Goal: Entertainment & Leisure: Browse casually

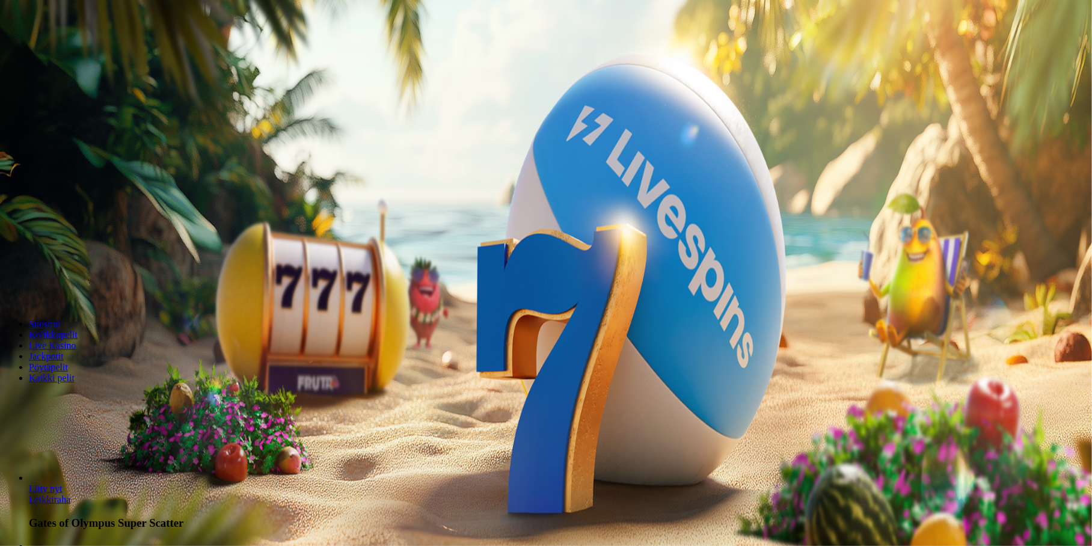
click at [88, 50] on button "Kirjaudu" at bounding box center [83, 43] width 39 height 13
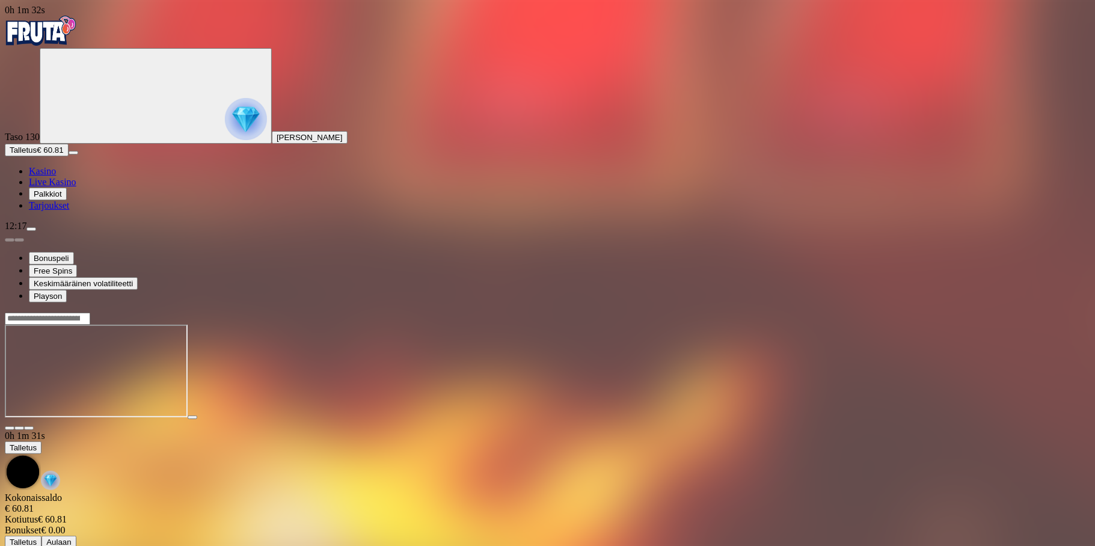
click at [10, 428] on span "close icon" at bounding box center [10, 428] width 0 height 0
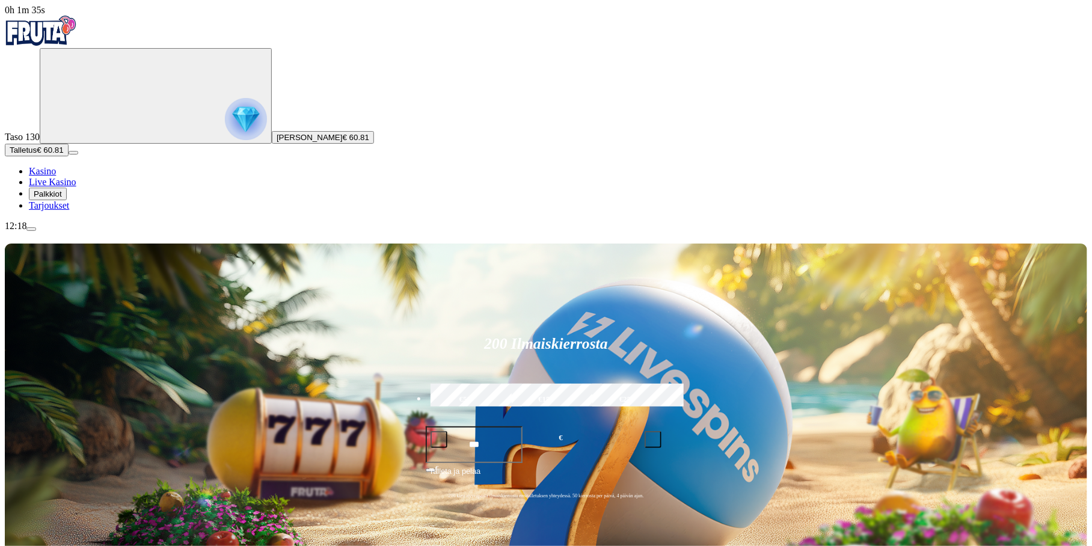
type input "*******"
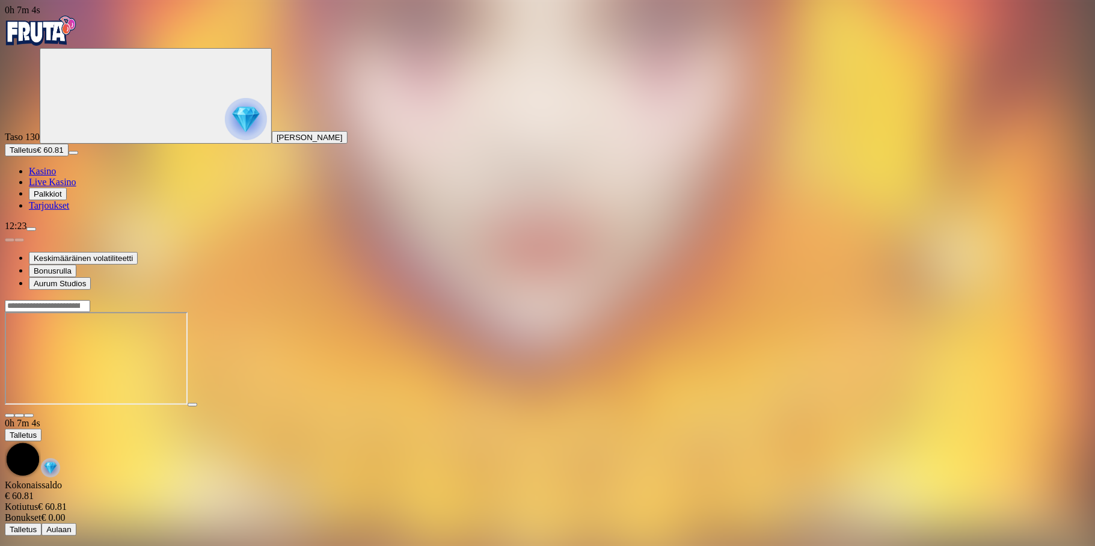
click at [10, 415] on span "close icon" at bounding box center [10, 415] width 0 height 0
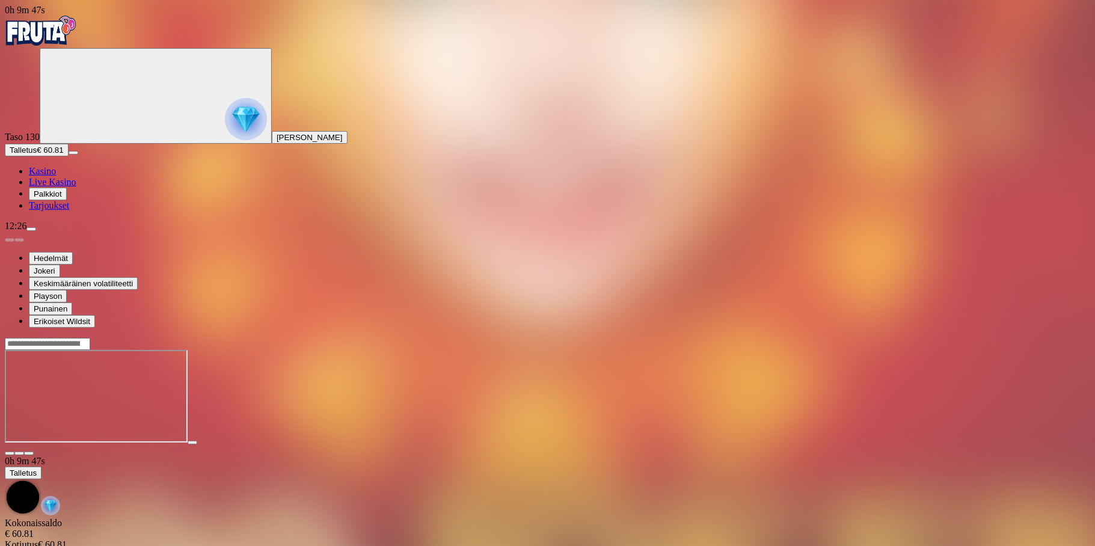
click at [10, 453] on span "close icon" at bounding box center [10, 453] width 0 height 0
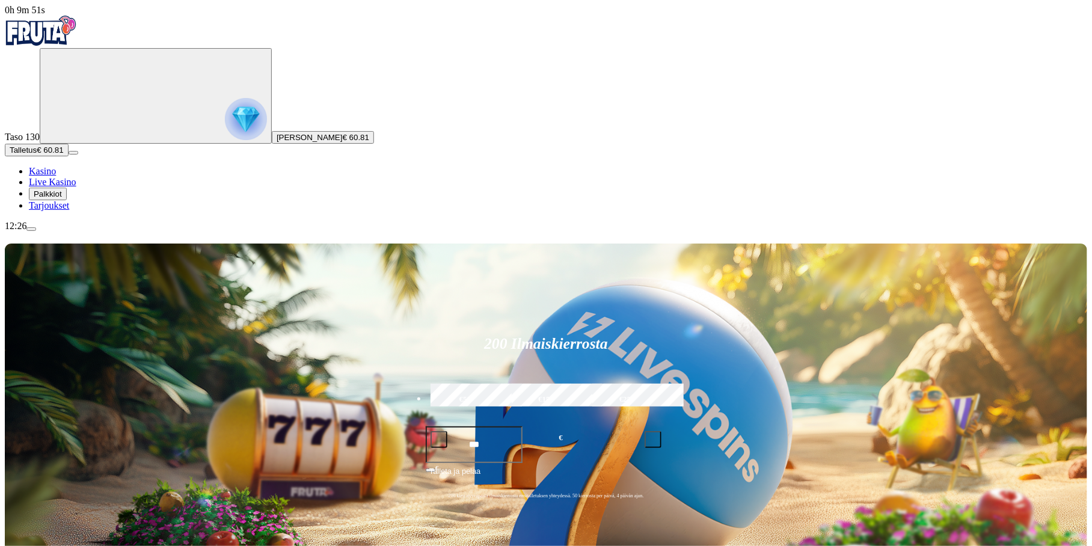
click at [37, 155] on span "Talletus" at bounding box center [23, 150] width 27 height 9
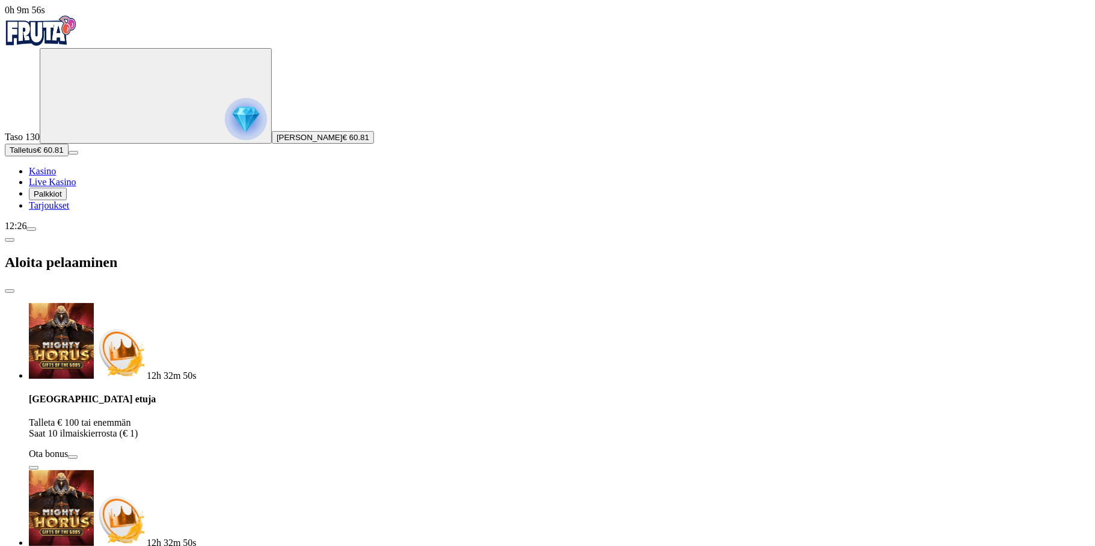
type input "**"
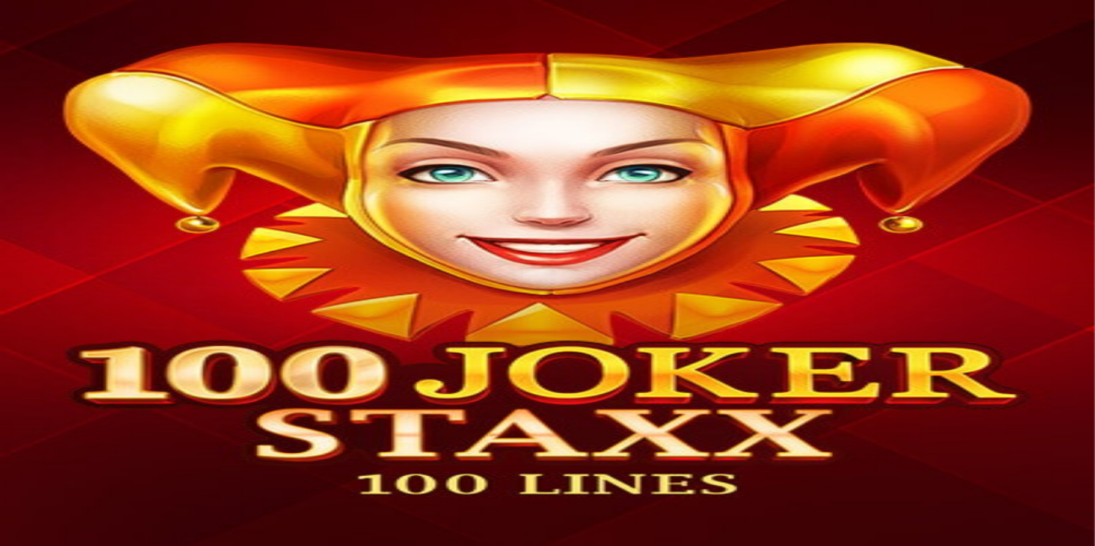
click at [10, 453] on span "close icon" at bounding box center [10, 453] width 0 height 0
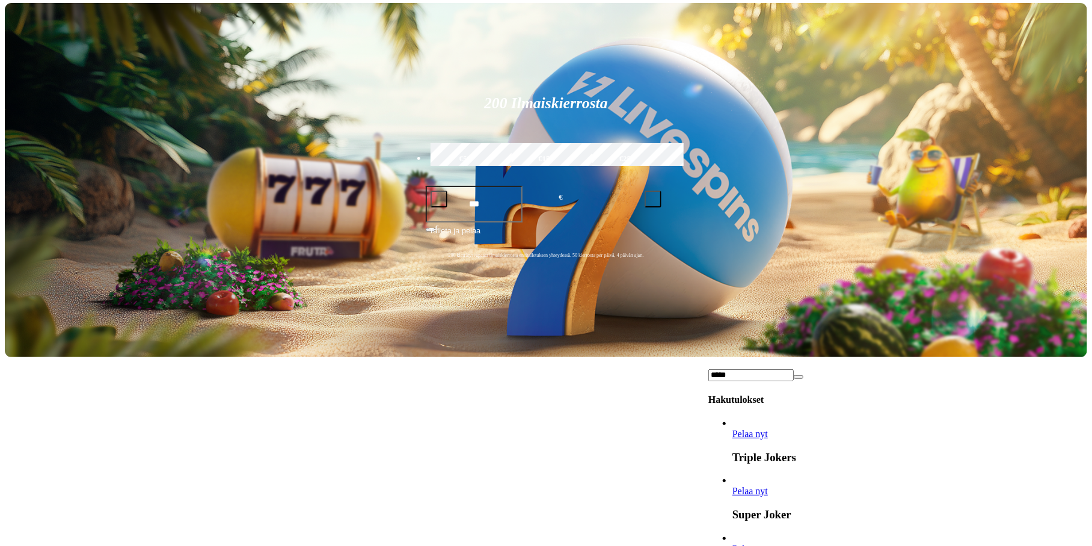
scroll to position [1443, 0]
type input "*****"
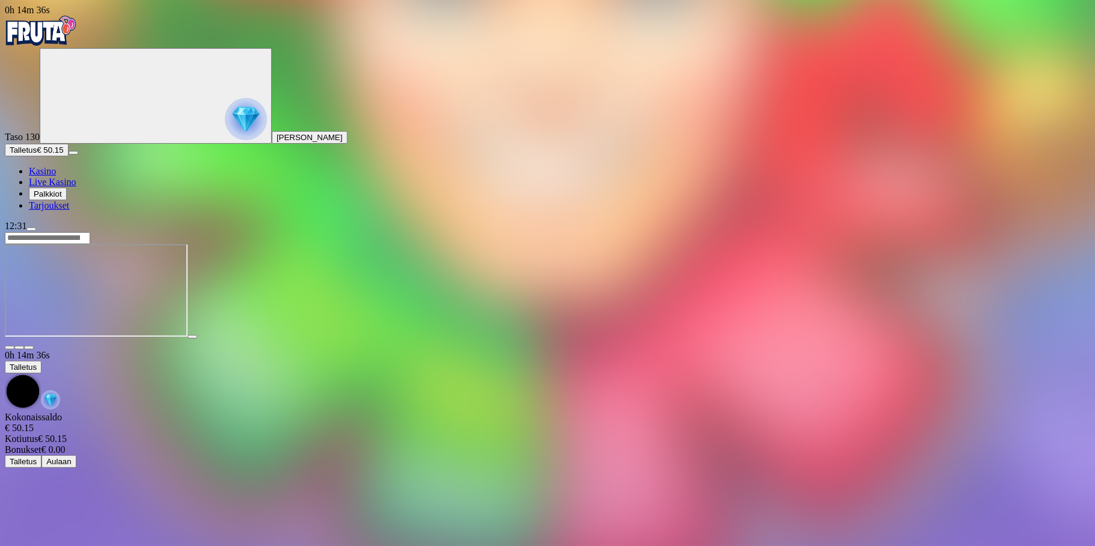
click at [10, 348] on span "close icon" at bounding box center [10, 348] width 0 height 0
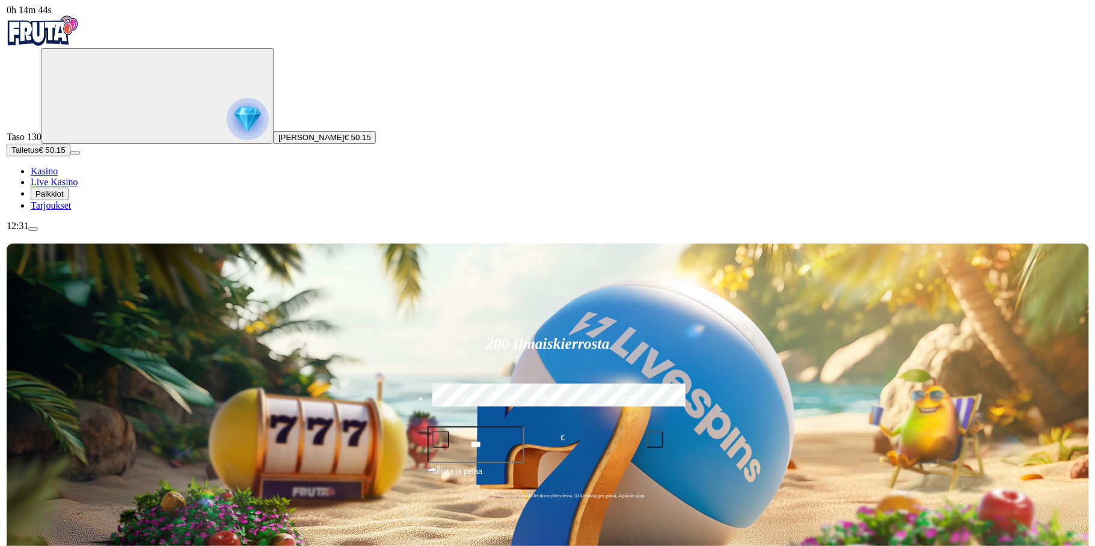
scroll to position [1864, 0]
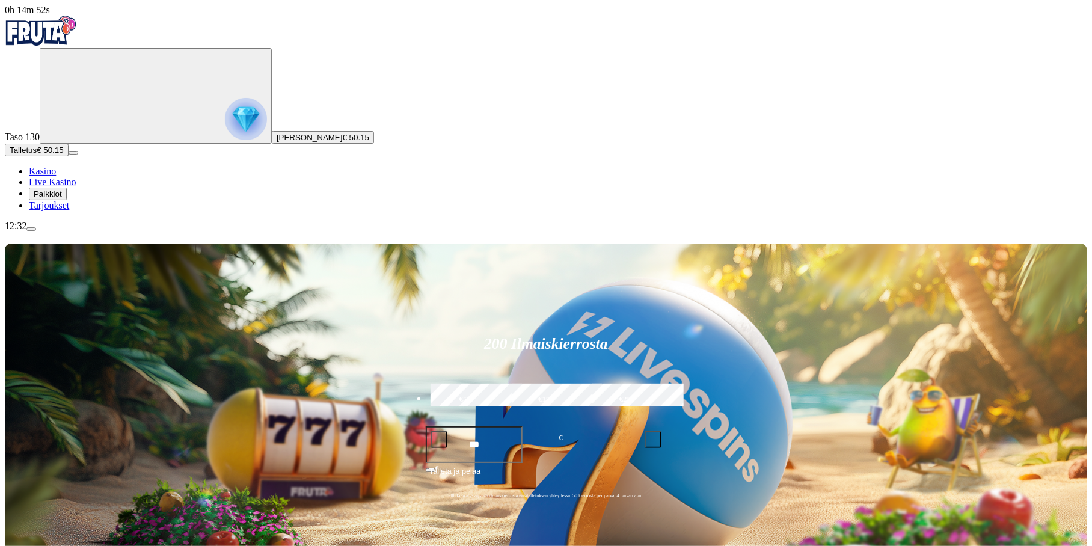
type input "*****"
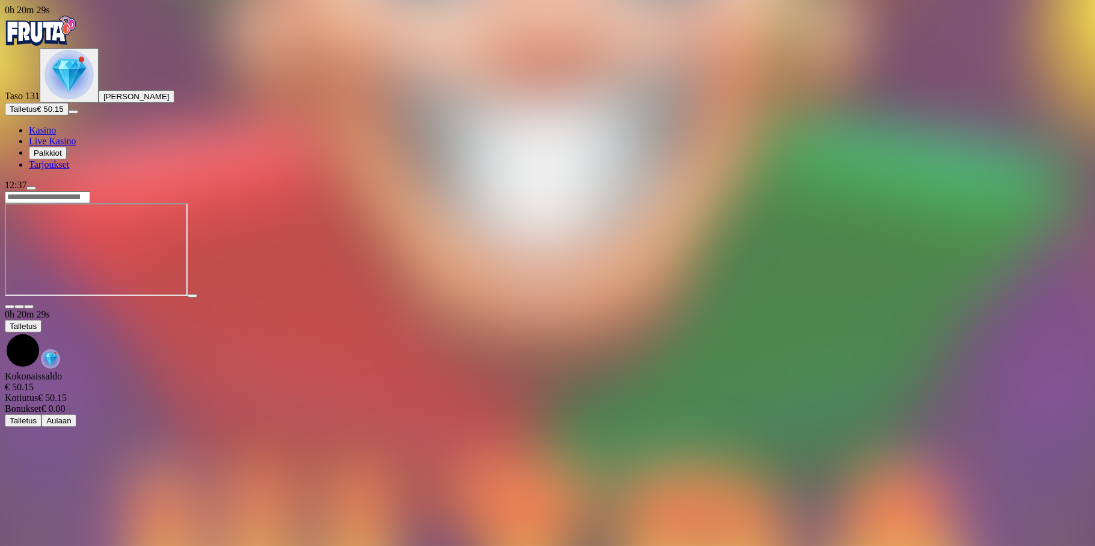
click at [37, 114] on span "Talletus" at bounding box center [23, 109] width 27 height 9
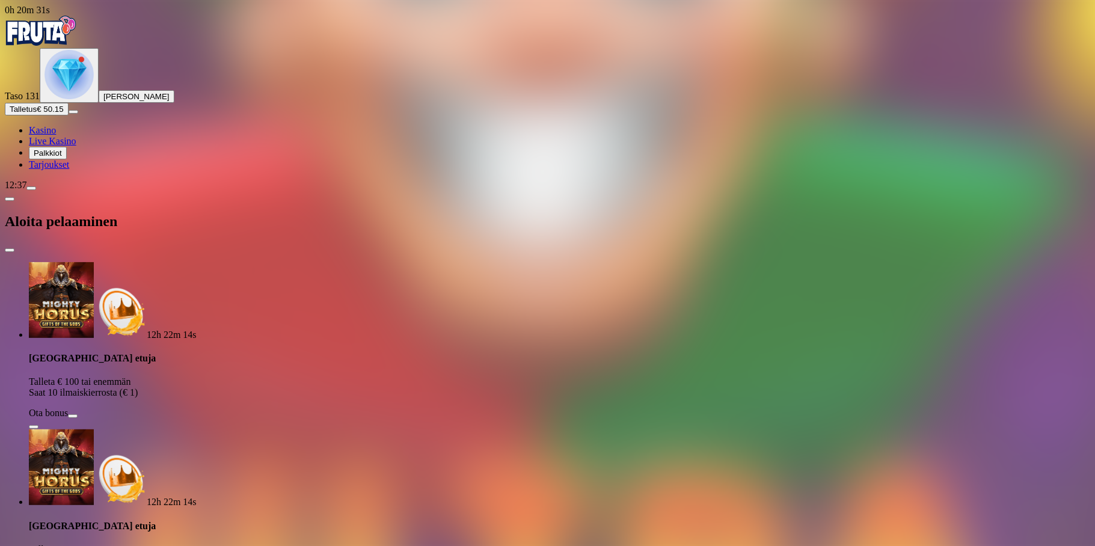
type input "**"
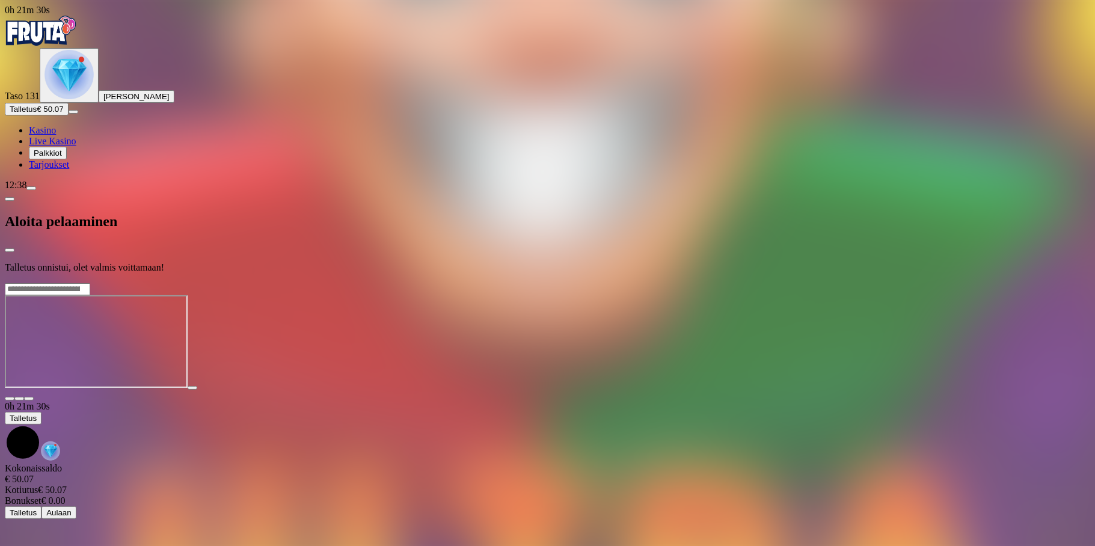
click at [521, 283] on div at bounding box center [547, 283] width 1085 height 0
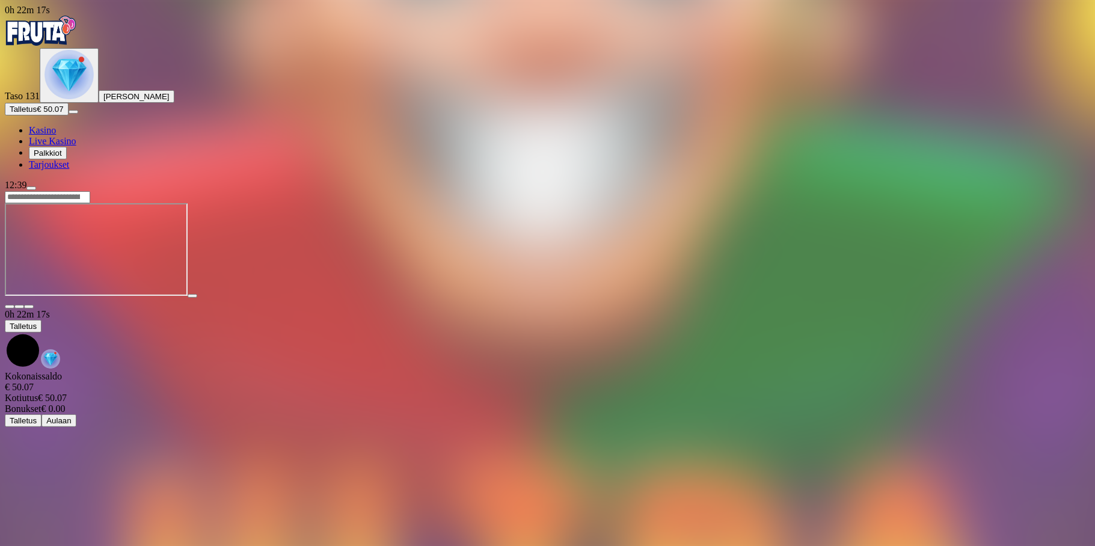
click at [10, 307] on span "close icon" at bounding box center [10, 307] width 0 height 0
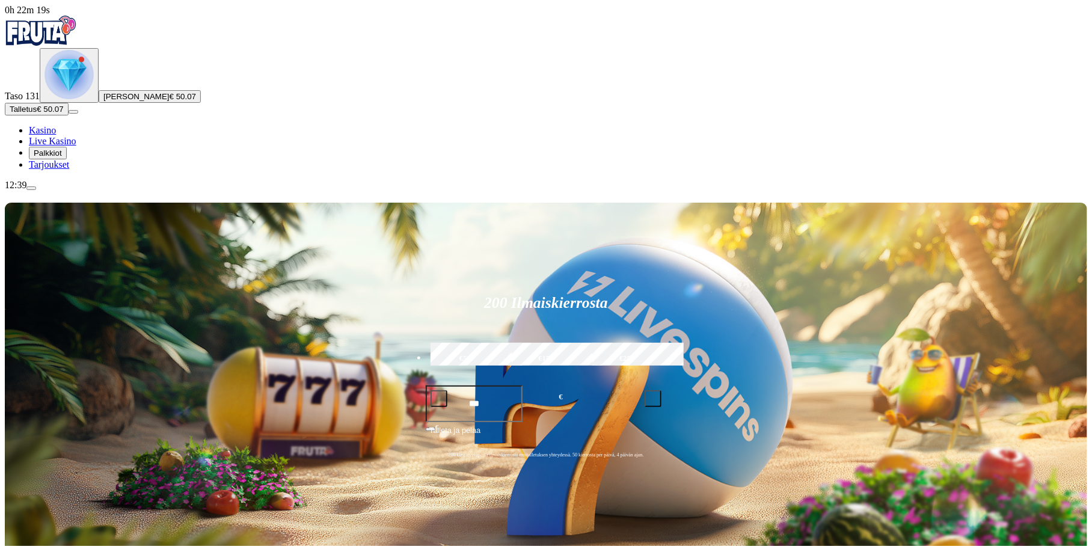
type input "*******"
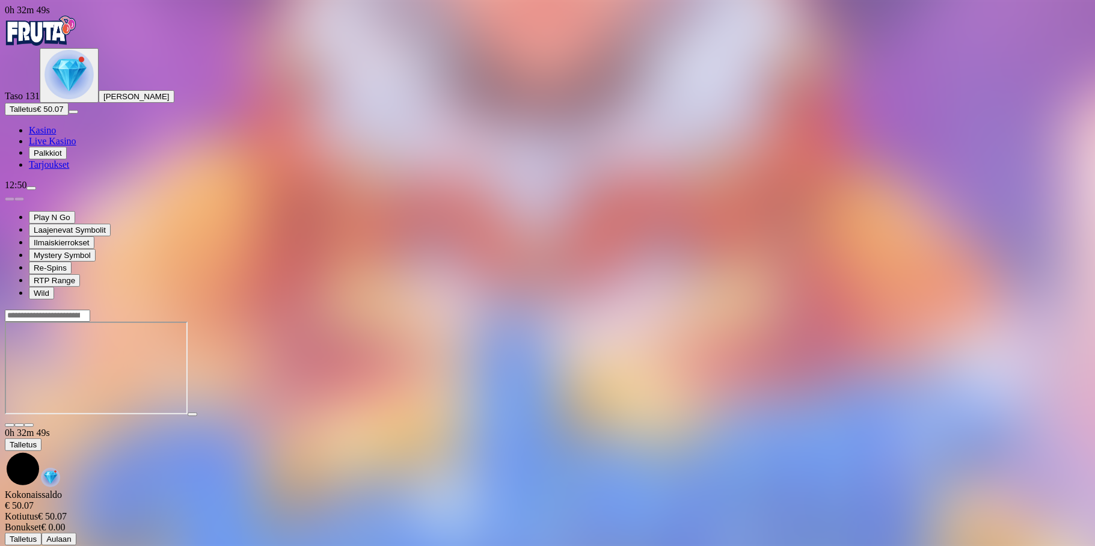
click at [10, 425] on span "close icon" at bounding box center [10, 425] width 0 height 0
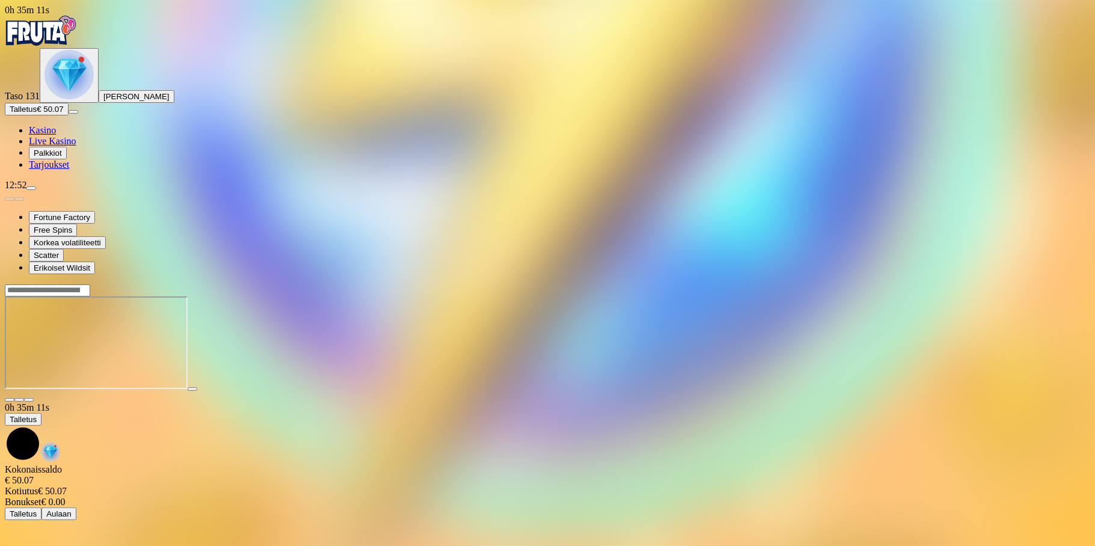
click at [10, 400] on span "close icon" at bounding box center [10, 400] width 0 height 0
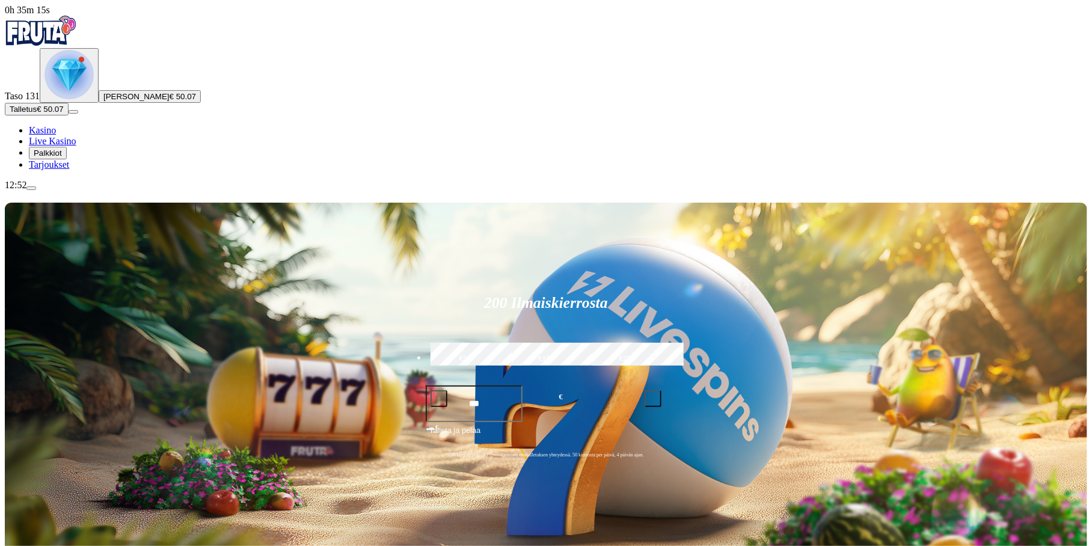
click at [76, 99] on img "Primary" at bounding box center [68, 74] width 49 height 49
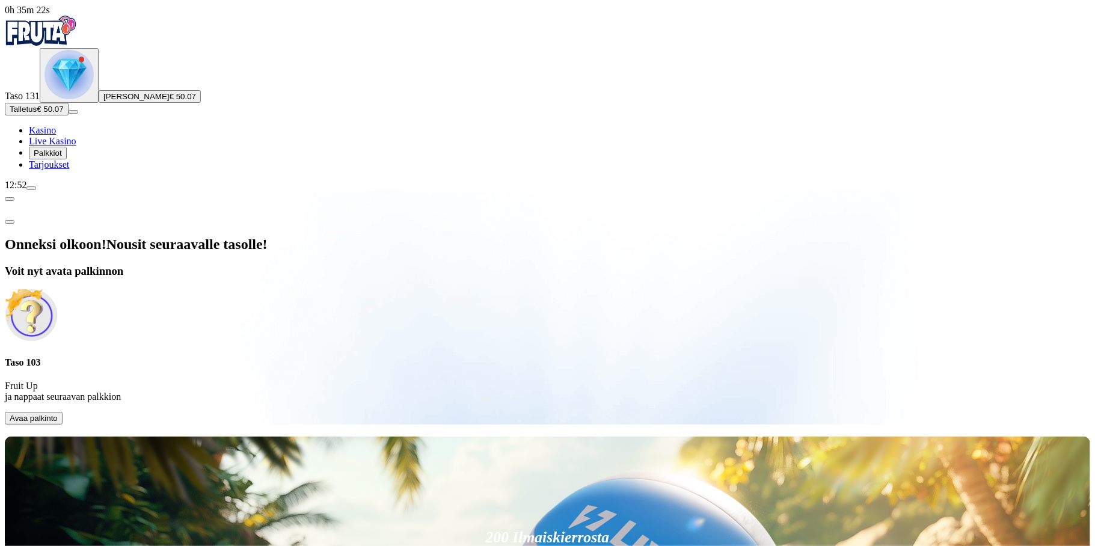
click at [58, 414] on span "Avaa palkinto" at bounding box center [34, 418] width 48 height 9
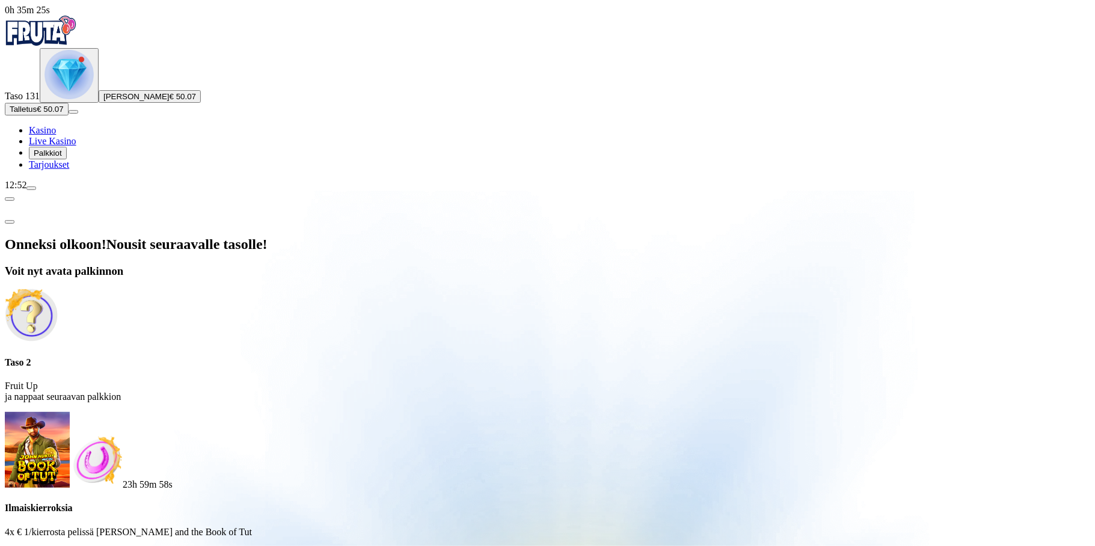
click at [58, 545] on button at bounding box center [53, 556] width 10 height 4
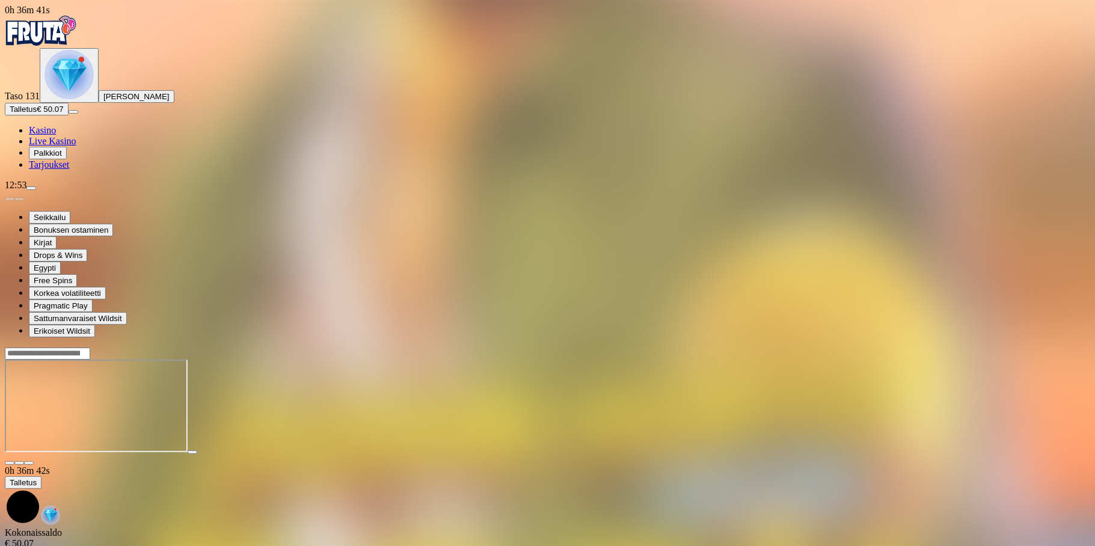
click at [10, 463] on span "close icon" at bounding box center [10, 463] width 0 height 0
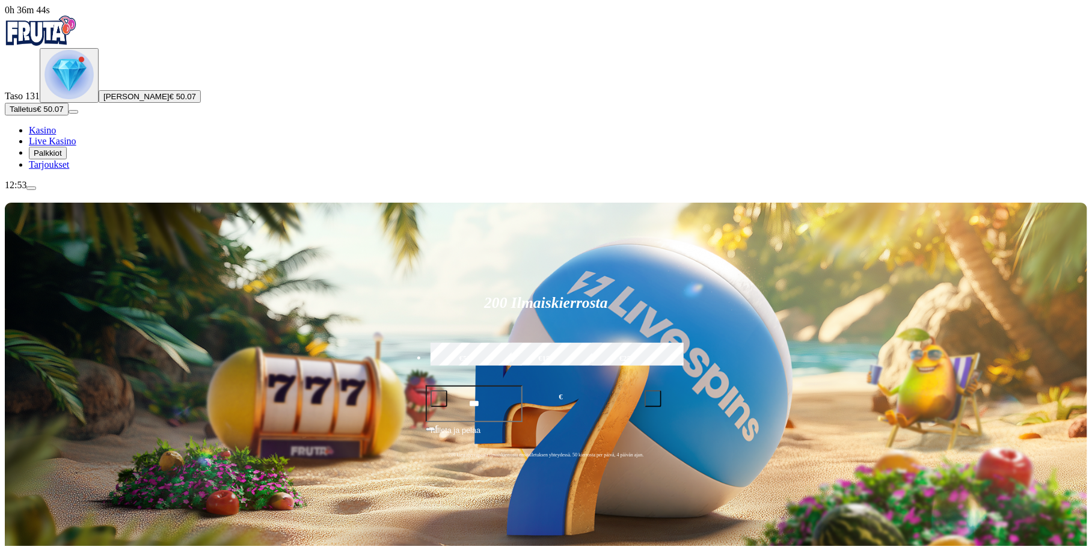
click at [77, 99] on img "Primary" at bounding box center [68, 74] width 49 height 49
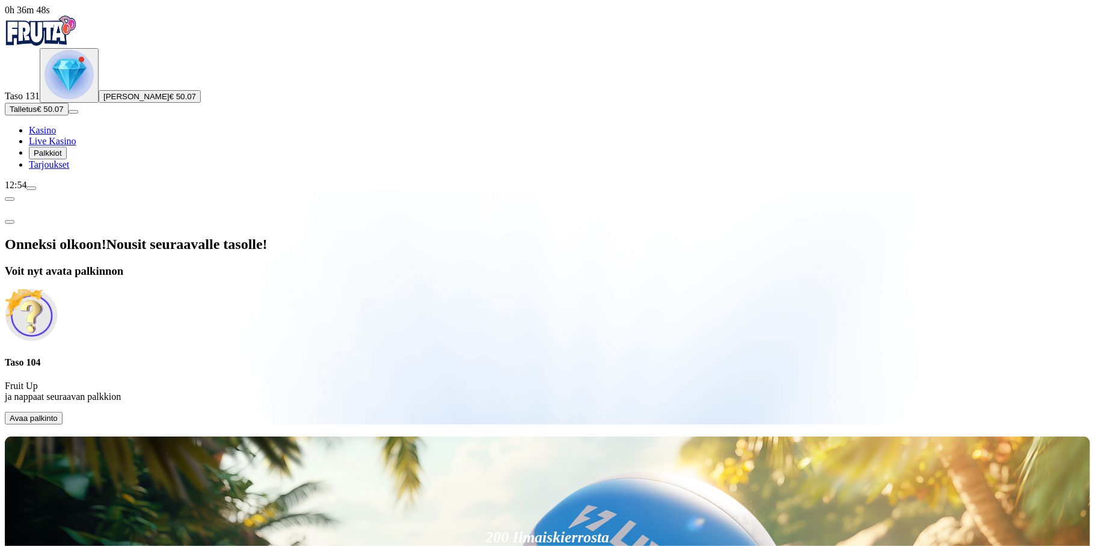
click at [63, 412] on button "Avaa palkinto" at bounding box center [34, 418] width 58 height 13
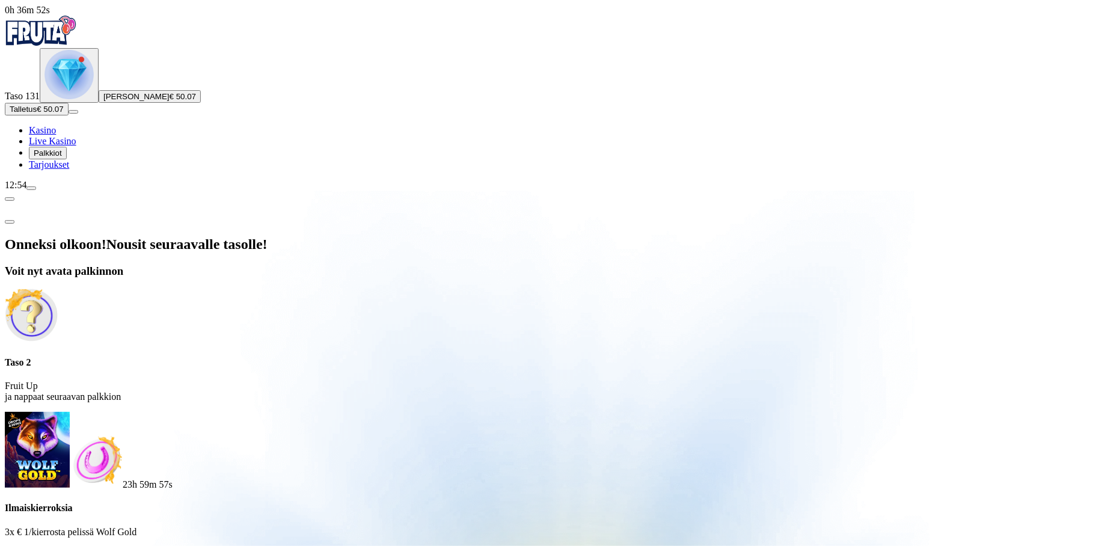
click at [58, 545] on button at bounding box center [53, 556] width 10 height 4
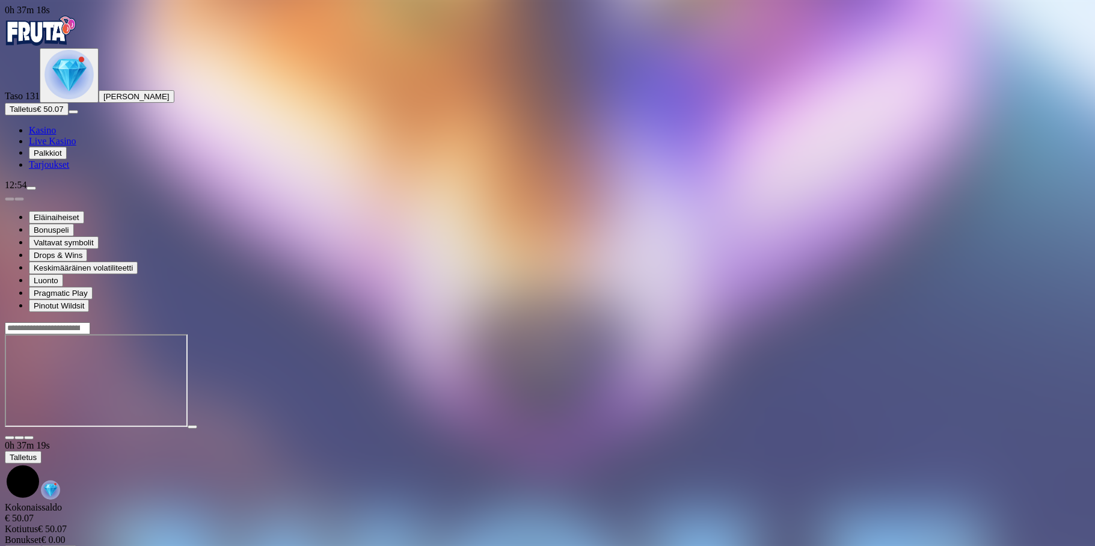
click at [62, 99] on img "Primary" at bounding box center [68, 74] width 49 height 49
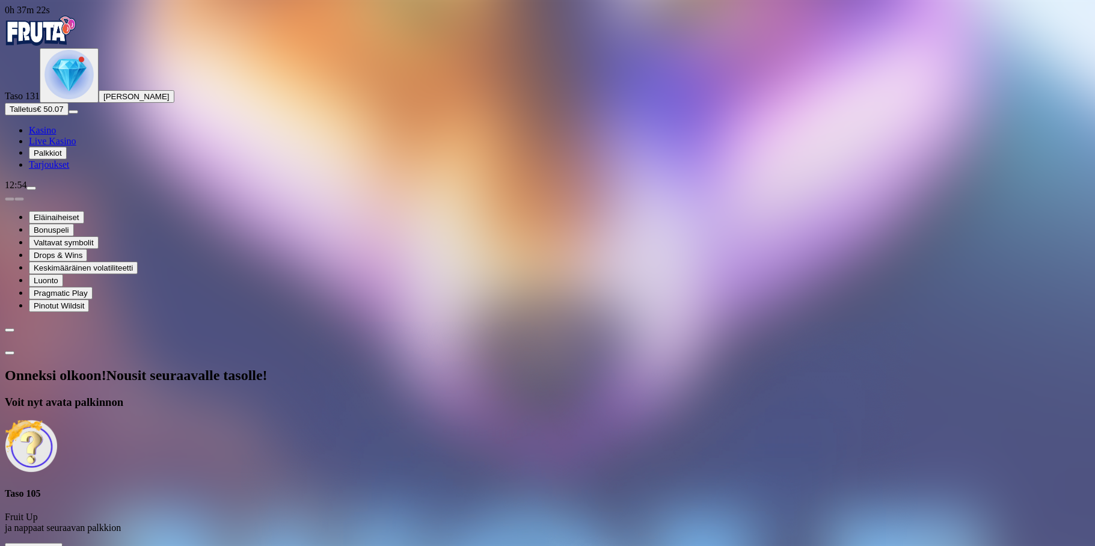
click at [58, 545] on span "Avaa palkinto" at bounding box center [34, 549] width 48 height 9
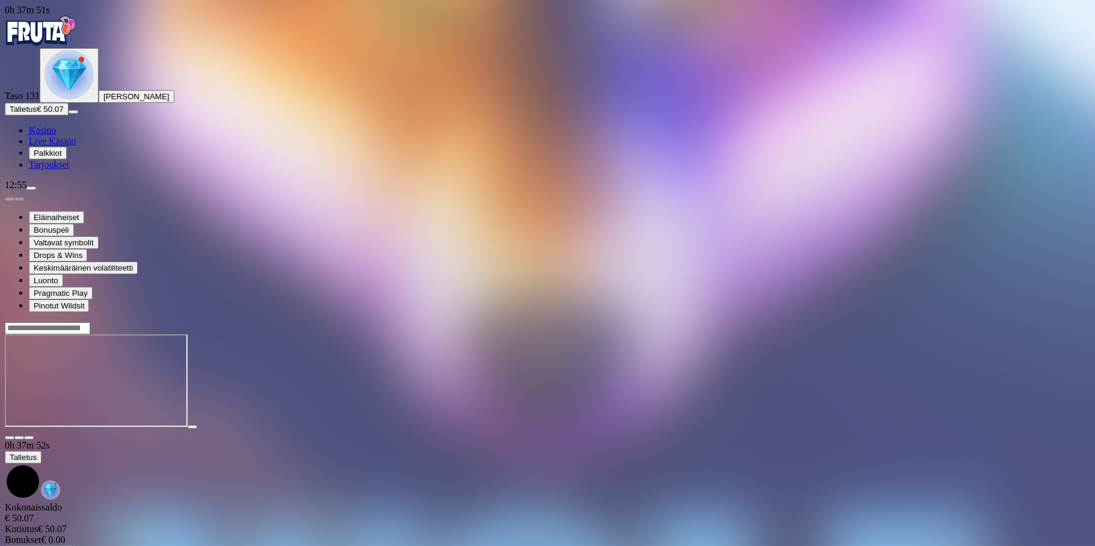
click at [63, 99] on img "Primary" at bounding box center [68, 74] width 49 height 49
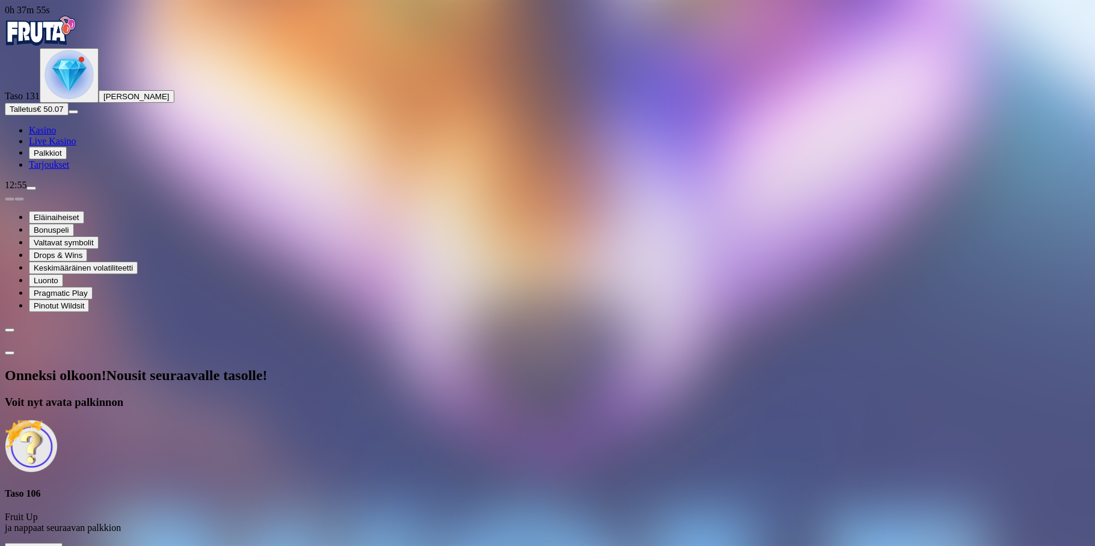
click at [58, 545] on span "Avaa palkinto" at bounding box center [34, 549] width 48 height 9
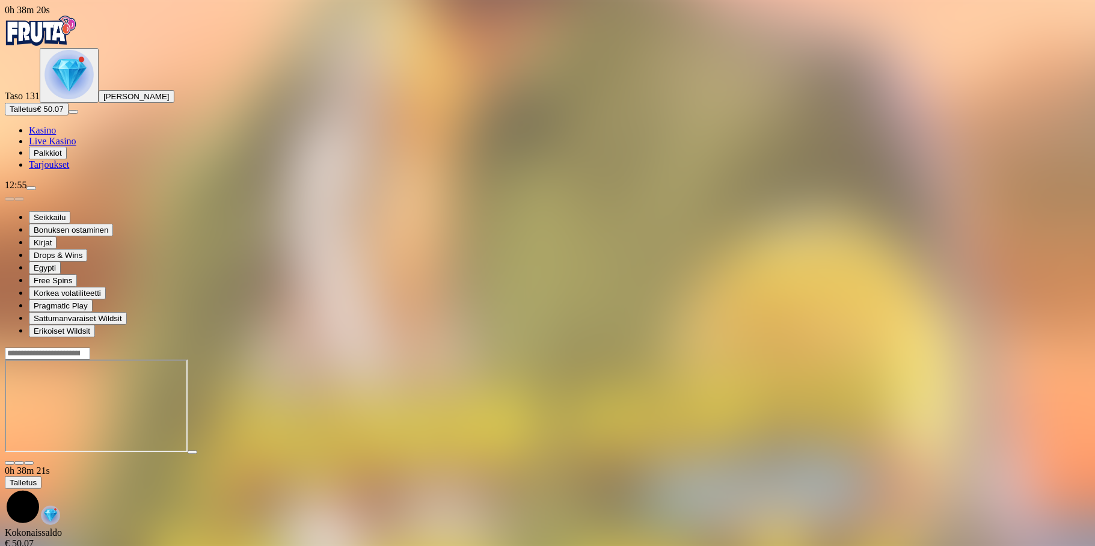
click at [49, 99] on img "Primary" at bounding box center [68, 74] width 49 height 49
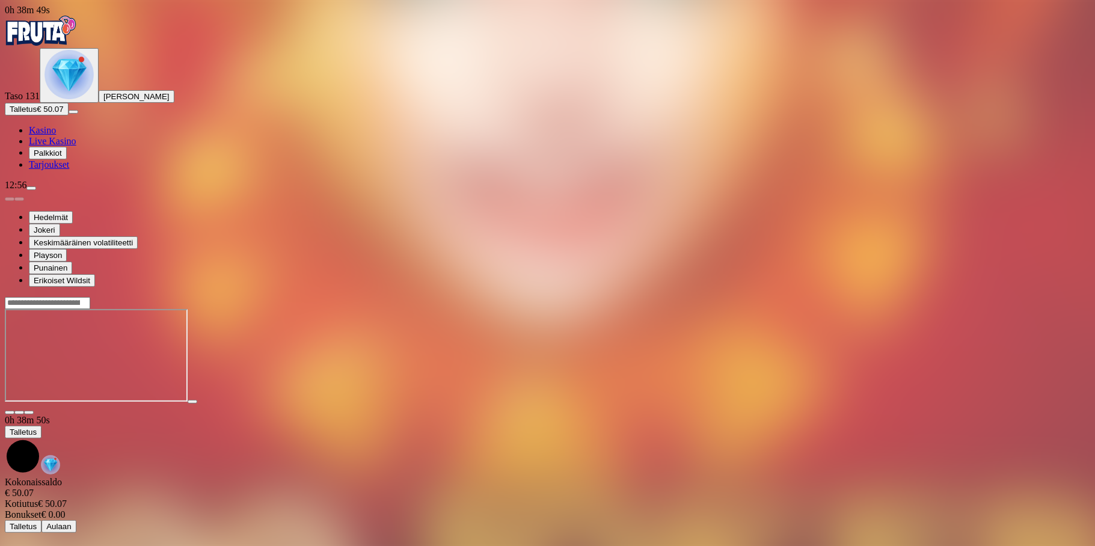
click at [66, 99] on img "Primary" at bounding box center [68, 74] width 49 height 49
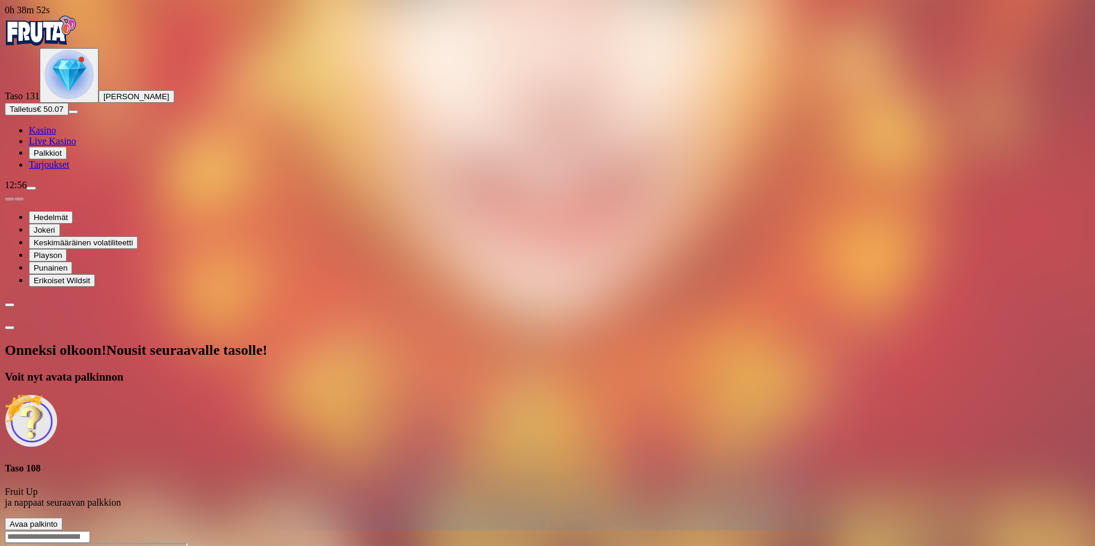
click at [58, 519] on span "Avaa palkinto" at bounding box center [34, 523] width 48 height 9
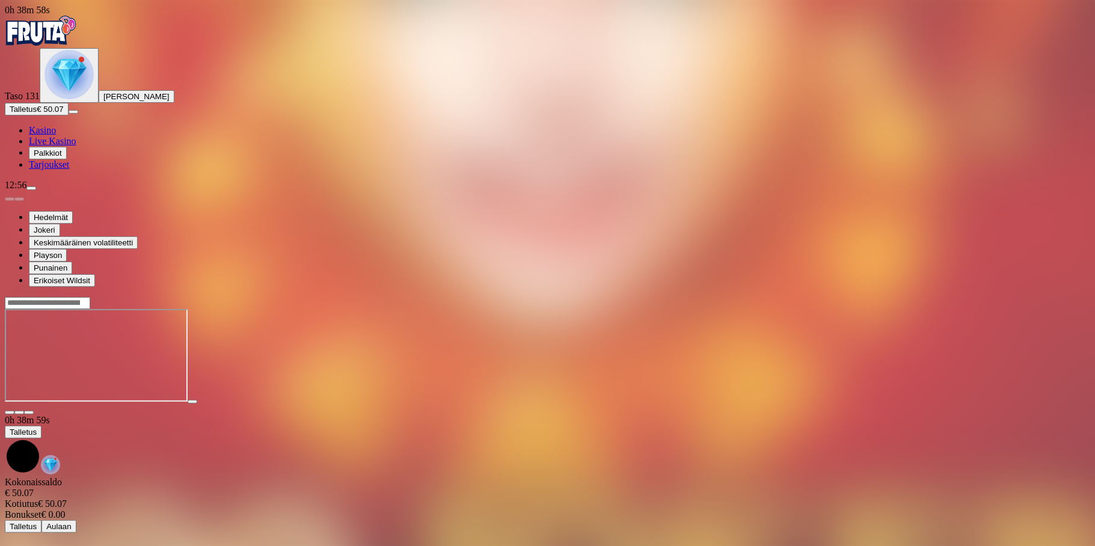
click at [73, 99] on img "Primary" at bounding box center [68, 74] width 49 height 49
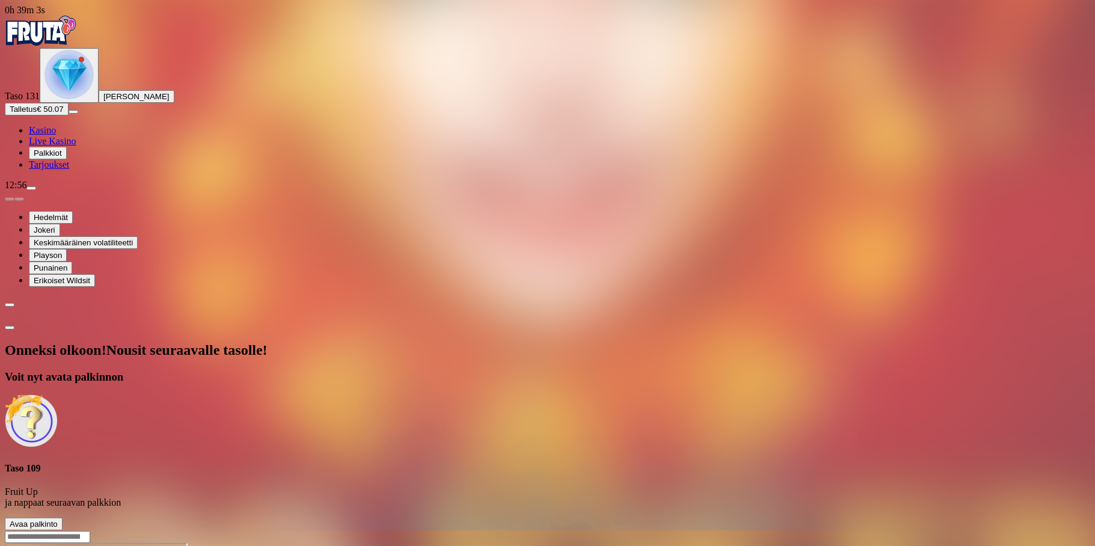
click at [58, 519] on span "Avaa palkinto" at bounding box center [34, 523] width 48 height 9
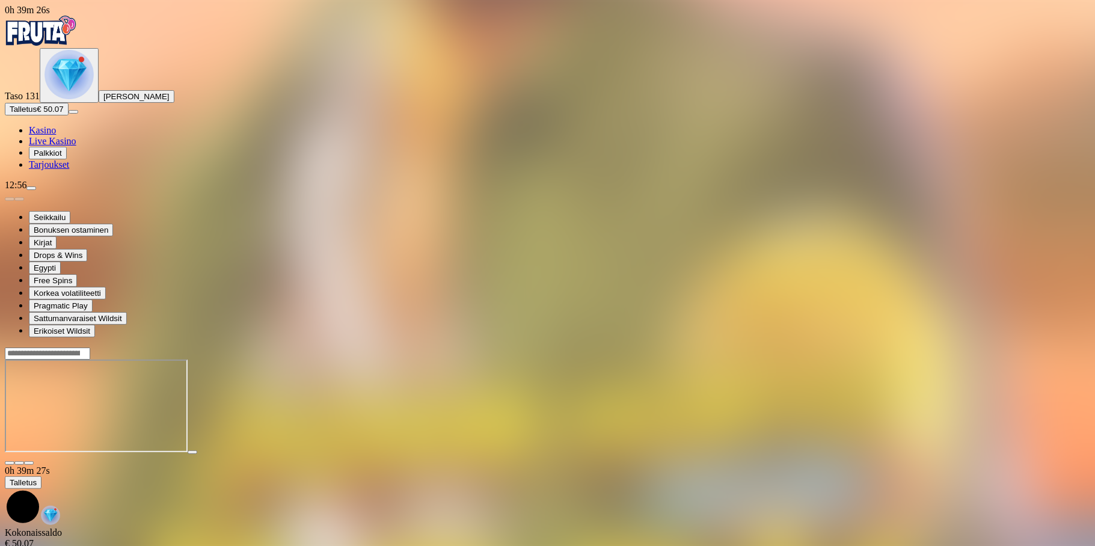
click at [73, 99] on img "Primary" at bounding box center [68, 74] width 49 height 49
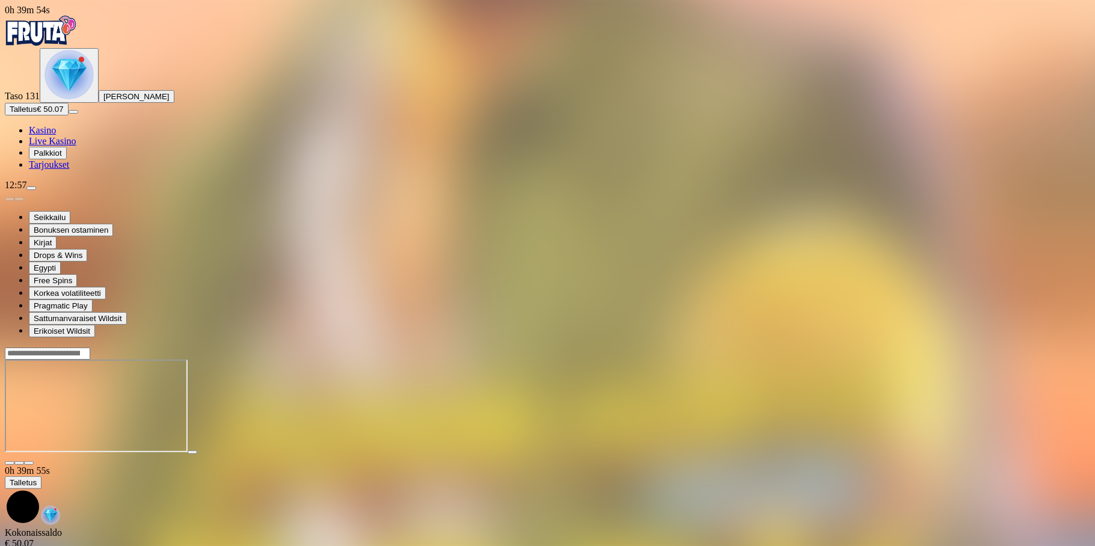
click at [58, 99] on img "Primary" at bounding box center [68, 74] width 49 height 49
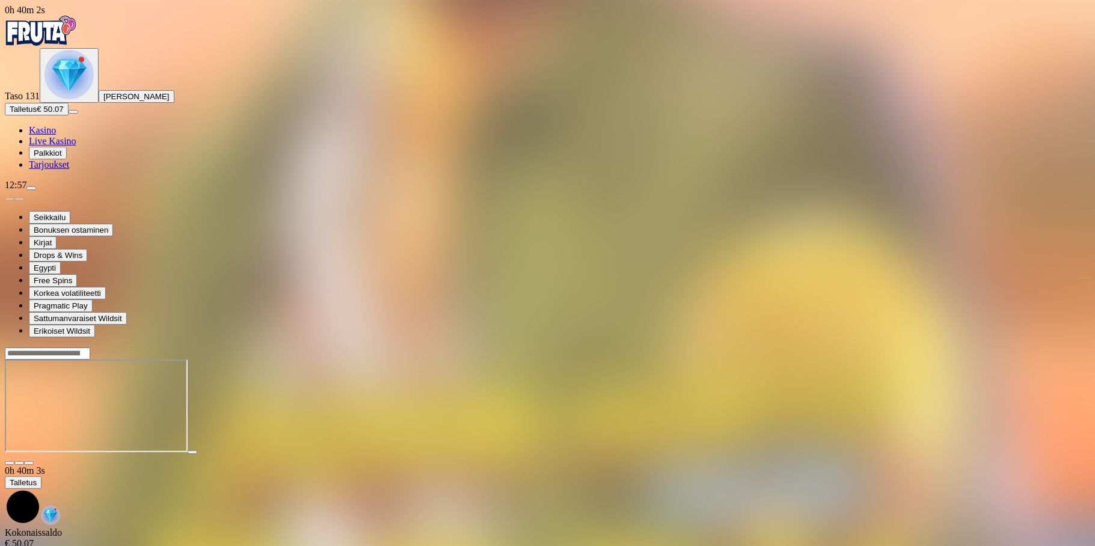
click at [77, 99] on img "Primary" at bounding box center [68, 74] width 49 height 49
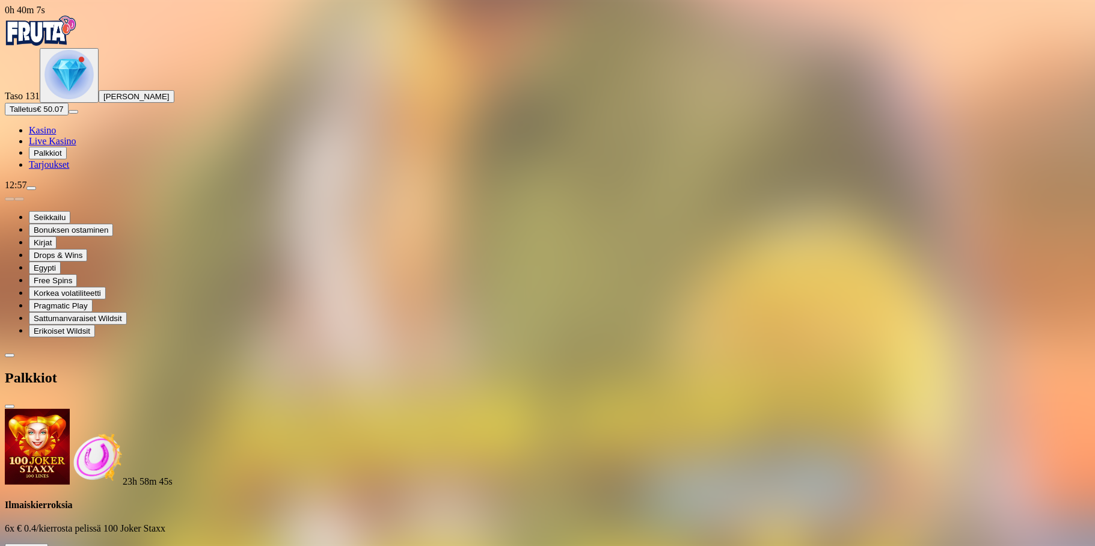
scroll to position [361, 0]
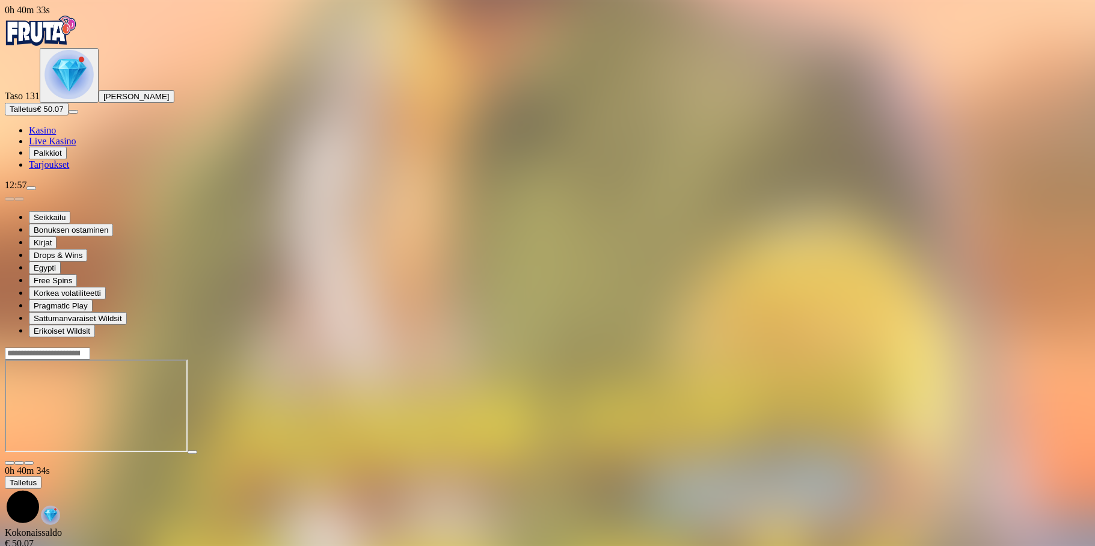
click at [65, 99] on img "Primary" at bounding box center [68, 74] width 49 height 49
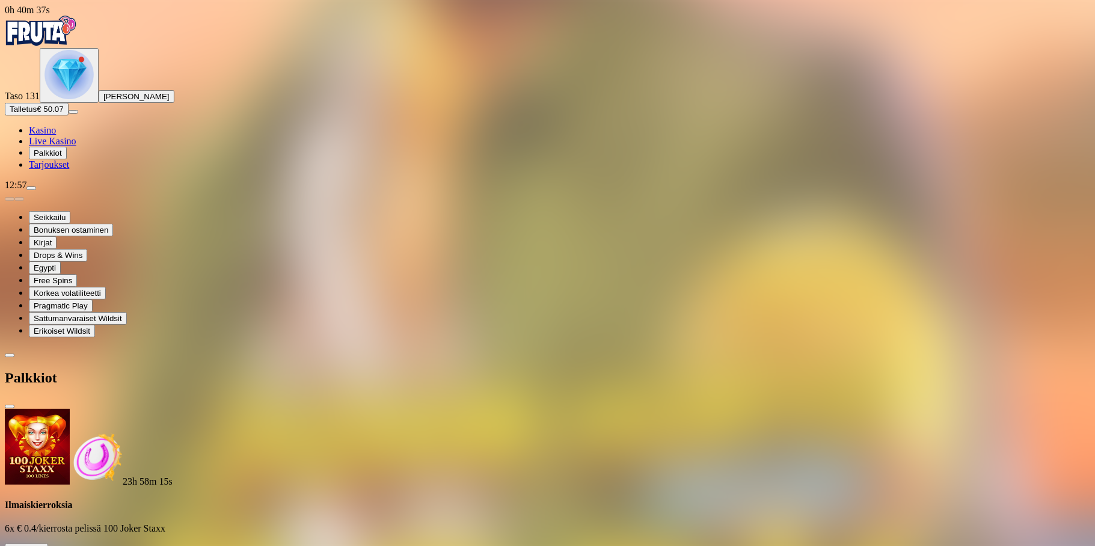
scroll to position [1948, 0]
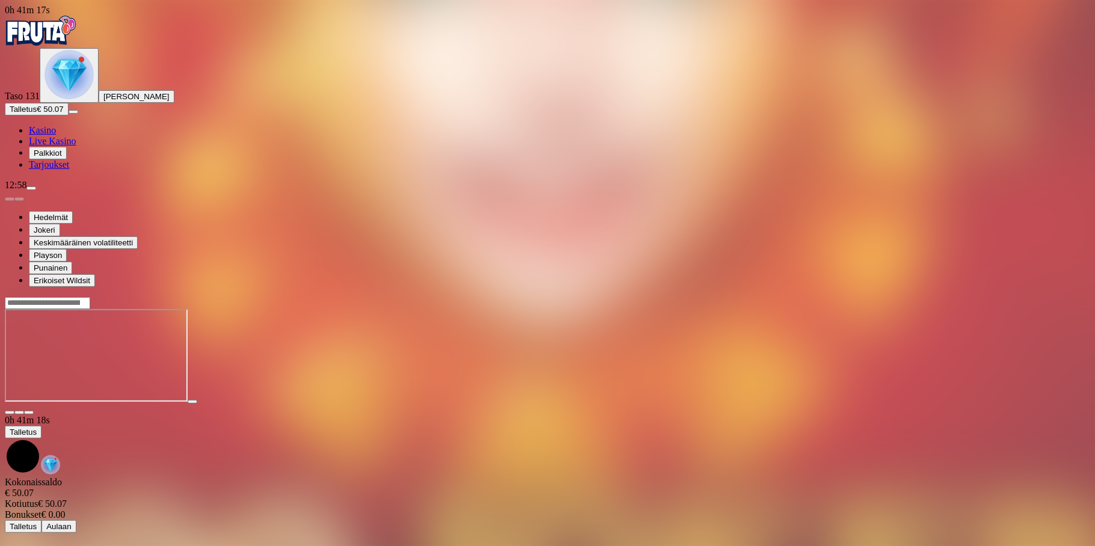
click at [64, 99] on img "Primary" at bounding box center [68, 74] width 49 height 49
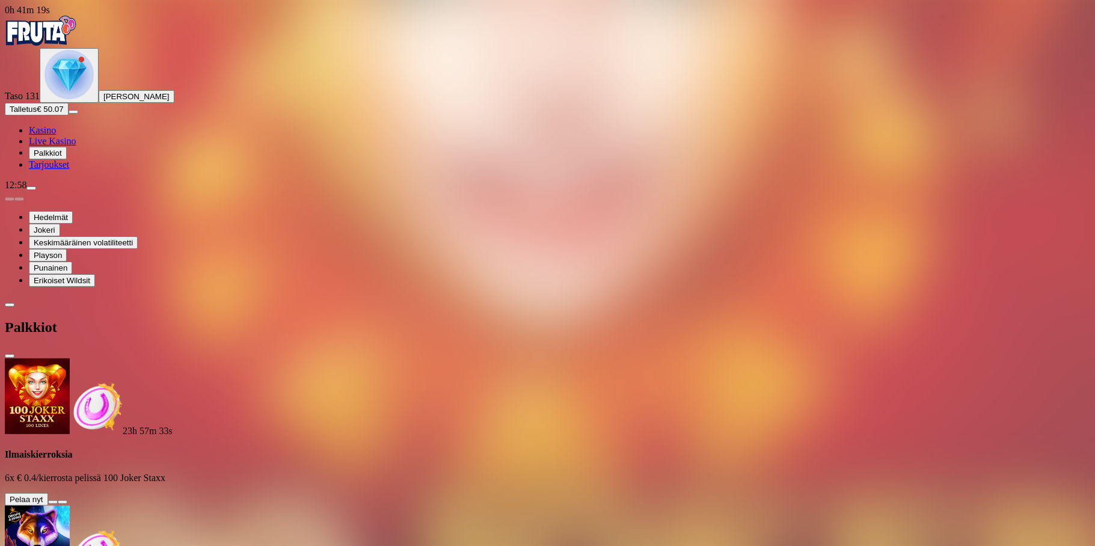
scroll to position [1850, 0]
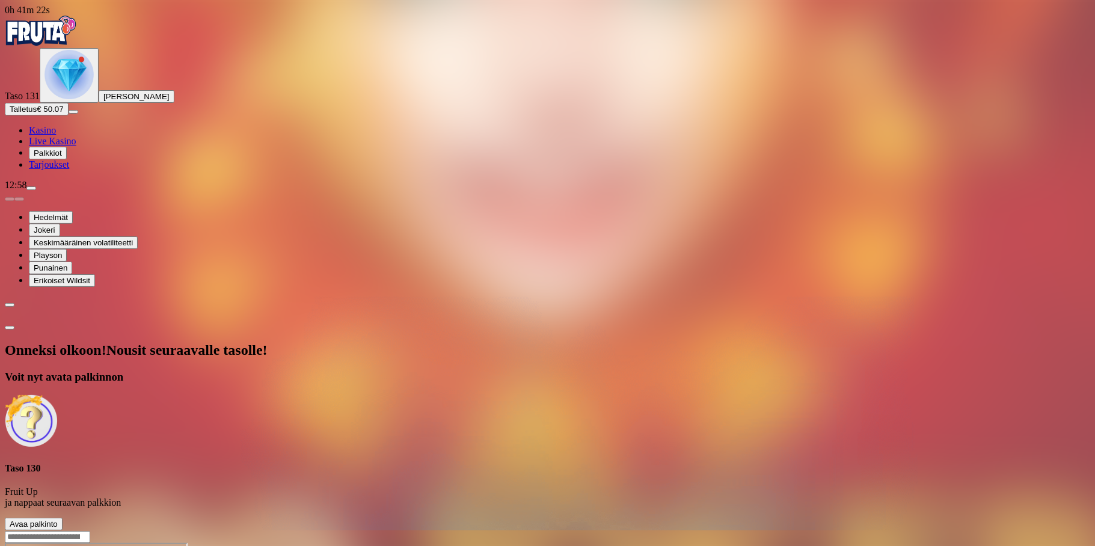
click at [63, 518] on button "Avaa palkinto" at bounding box center [34, 524] width 58 height 13
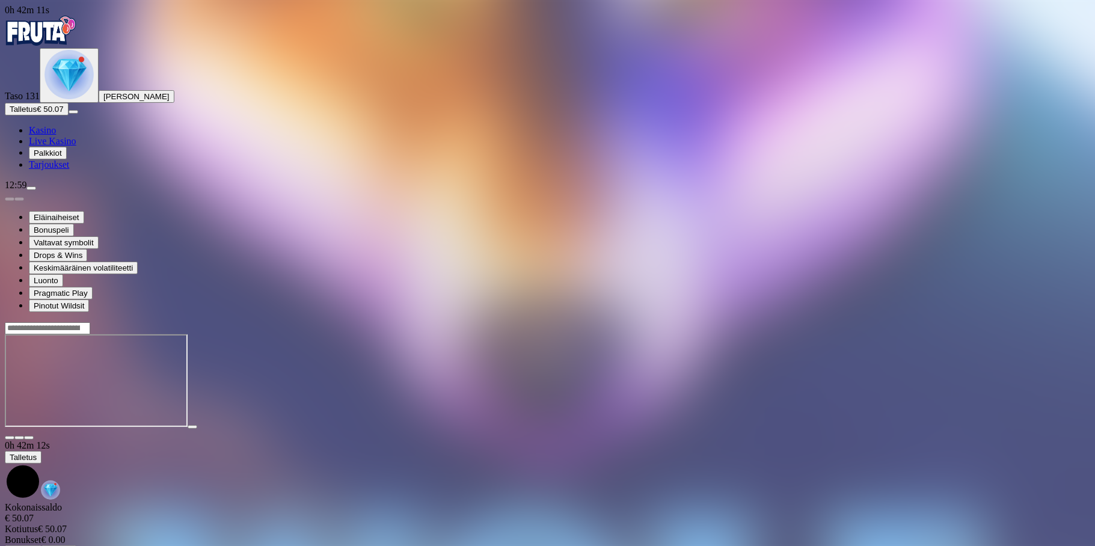
click at [50, 99] on img "Primary" at bounding box center [68, 74] width 49 height 49
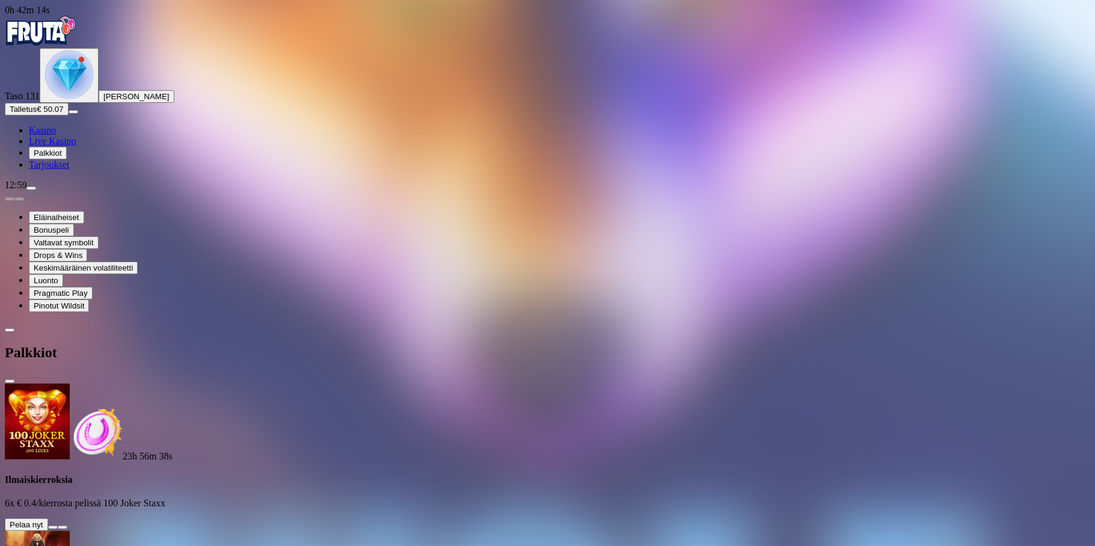
scroll to position [1653, 0]
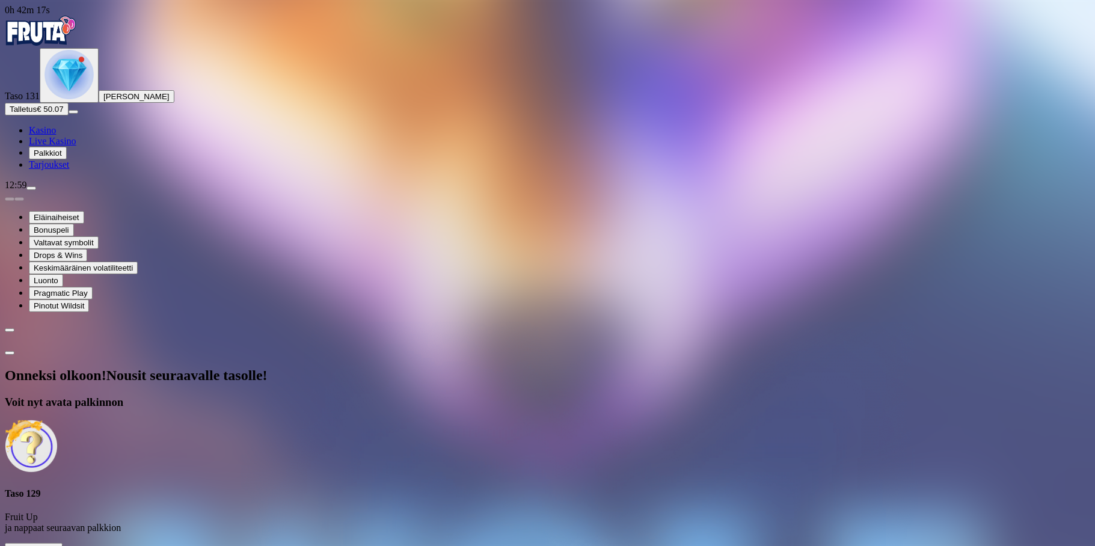
click at [58, 545] on span "Avaa palkinto" at bounding box center [34, 549] width 48 height 9
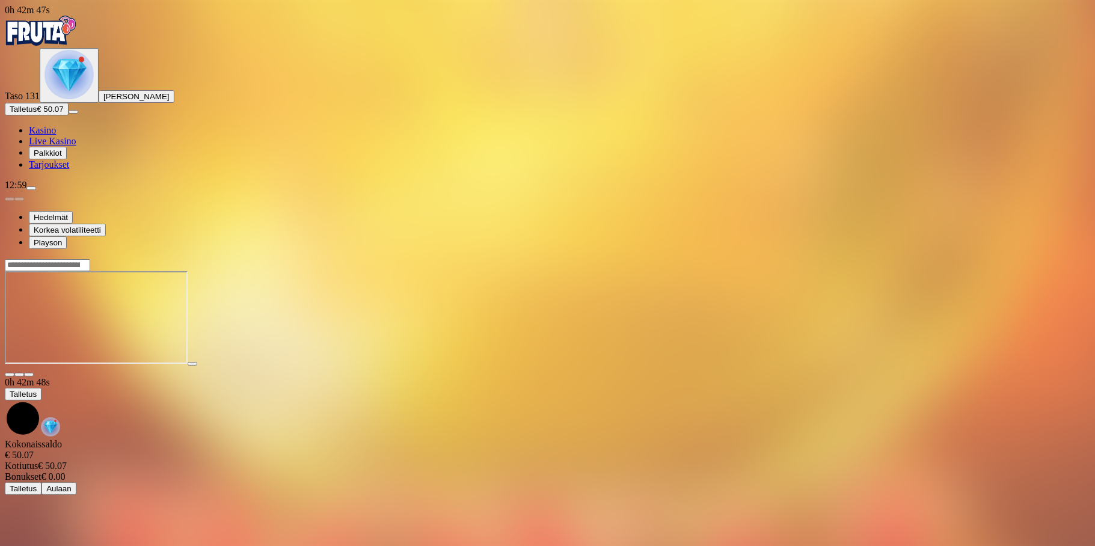
click at [71, 99] on img "Primary" at bounding box center [68, 74] width 49 height 49
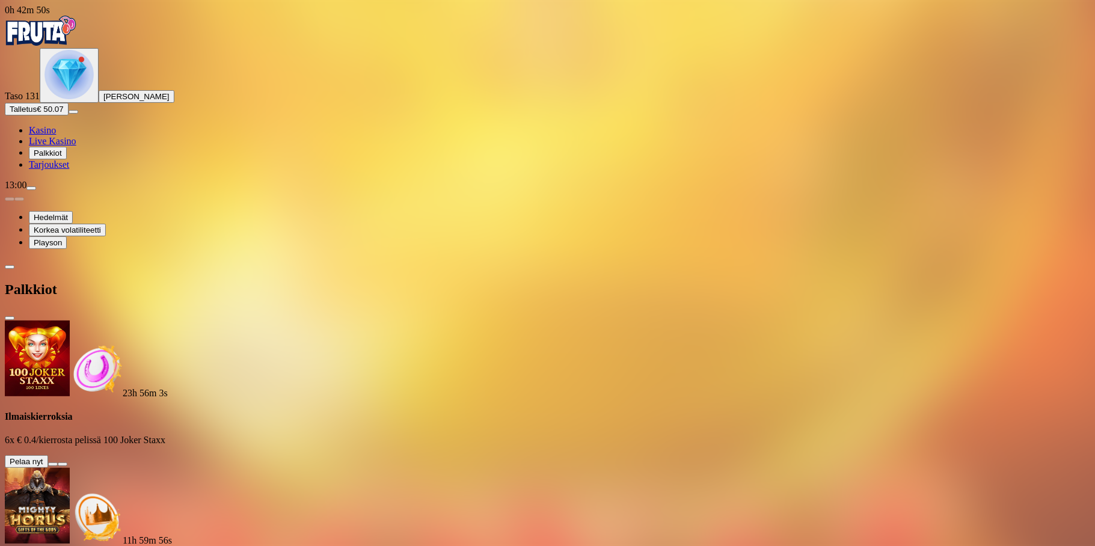
scroll to position [1555, 0]
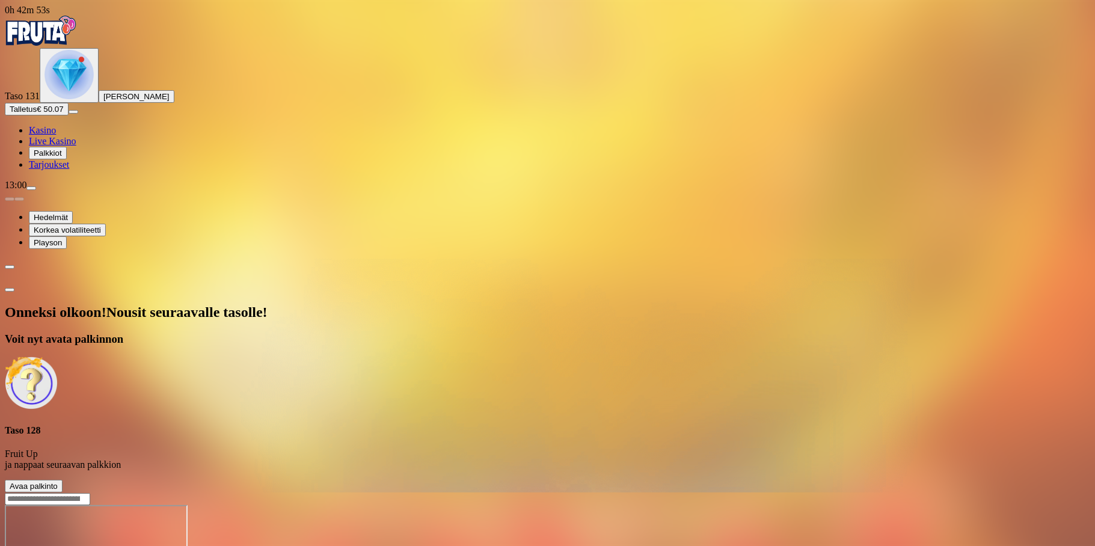
click at [58, 482] on span "Avaa palkinto" at bounding box center [34, 486] width 48 height 9
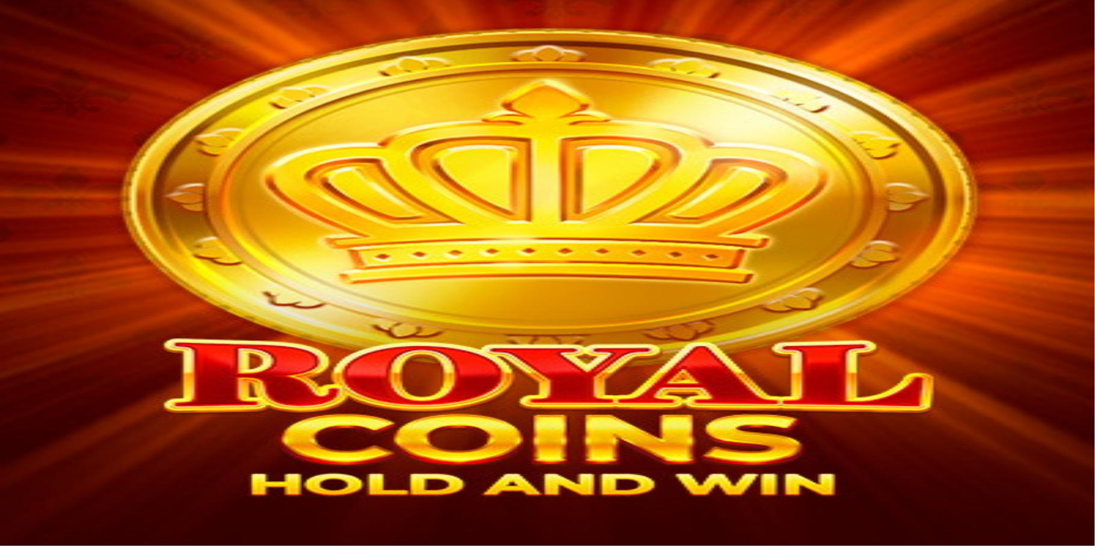
click at [58, 99] on img "Primary" at bounding box center [68, 74] width 49 height 49
click at [58, 482] on span "Avaa palkinto" at bounding box center [34, 486] width 48 height 9
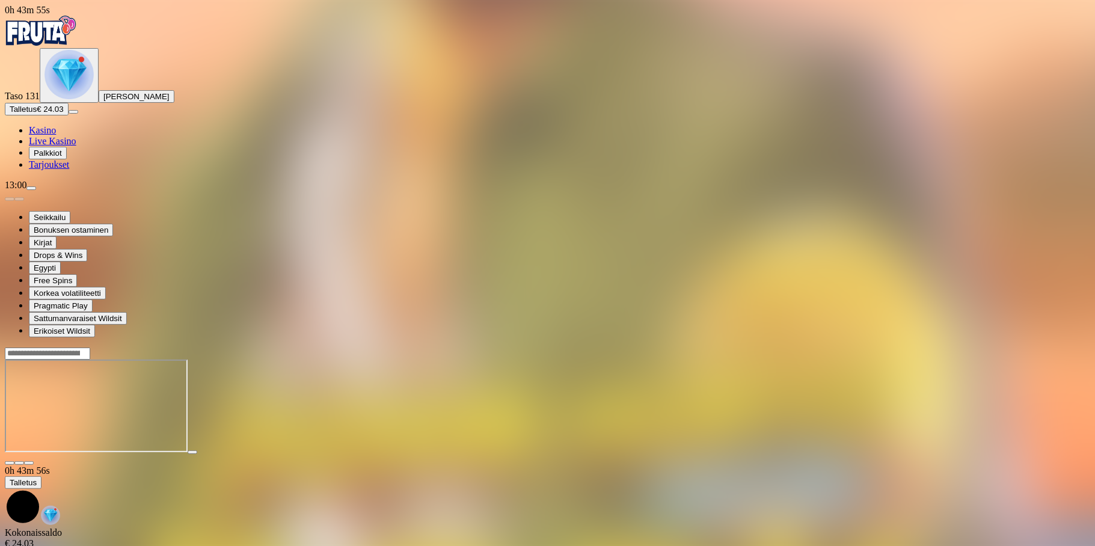
click at [64, 99] on img "Primary" at bounding box center [68, 74] width 49 height 49
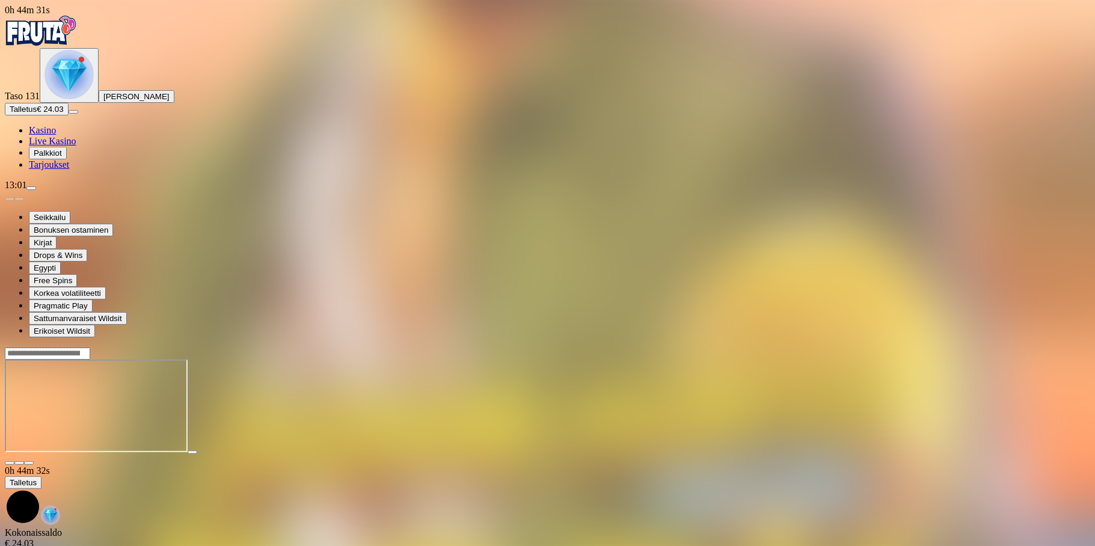
click at [54, 99] on img "Primary" at bounding box center [68, 74] width 49 height 49
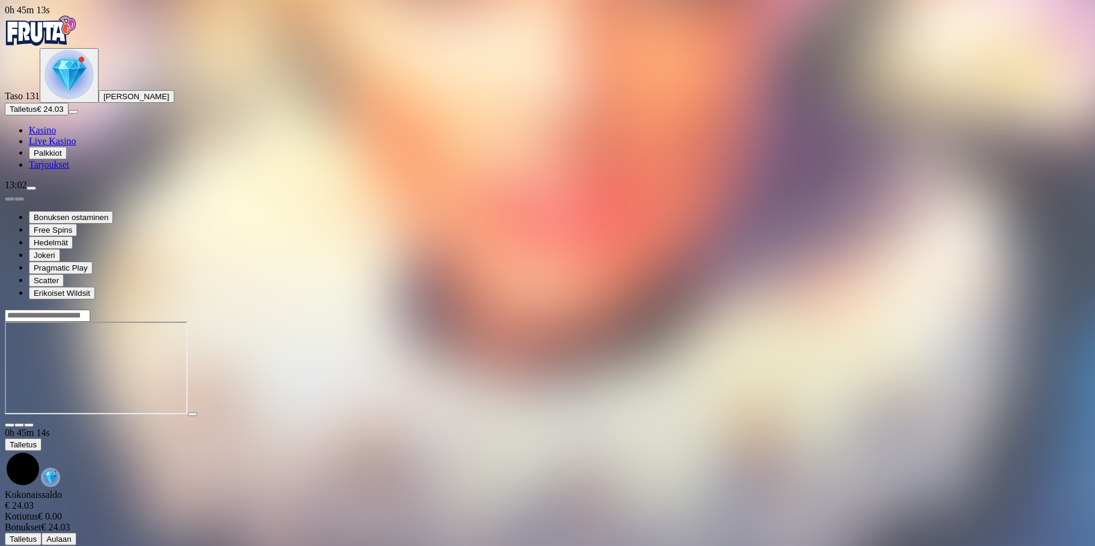
click at [64, 99] on img "Primary" at bounding box center [68, 74] width 49 height 49
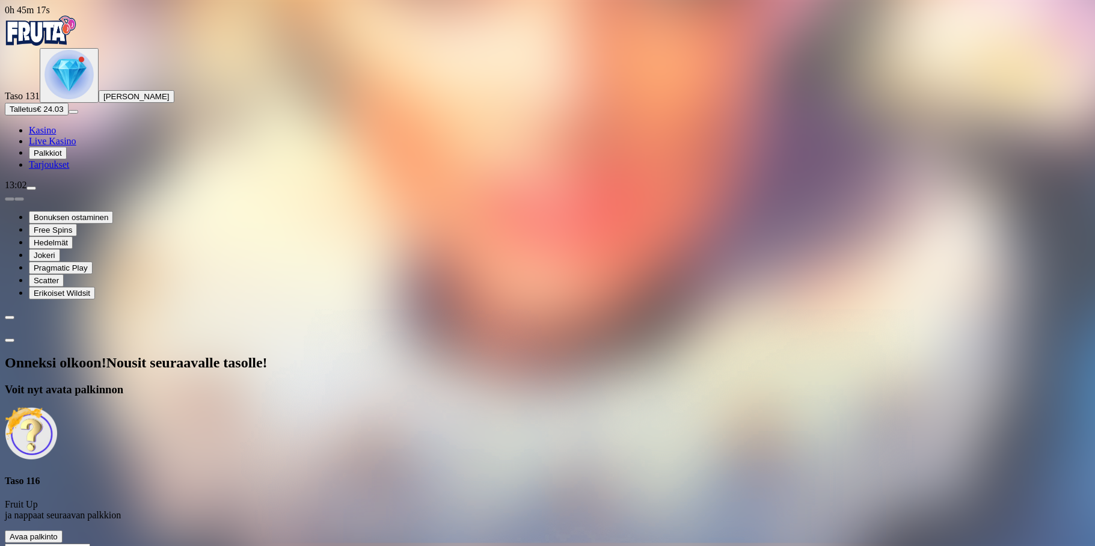
click at [58, 532] on span "Avaa palkinto" at bounding box center [34, 536] width 48 height 9
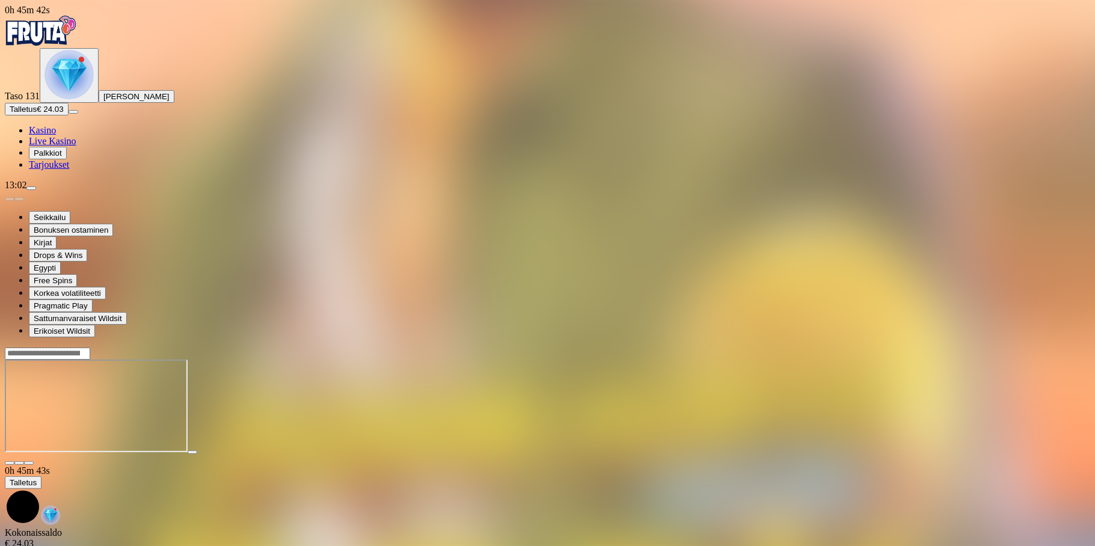
click at [67, 99] on img "Primary" at bounding box center [68, 74] width 49 height 49
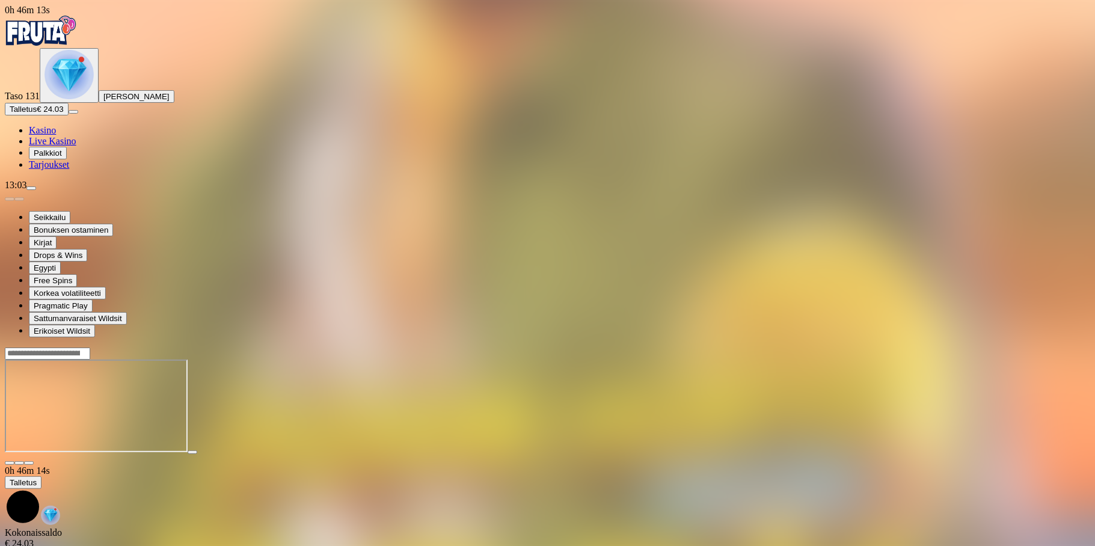
click at [52, 99] on img "Primary" at bounding box center [68, 74] width 49 height 49
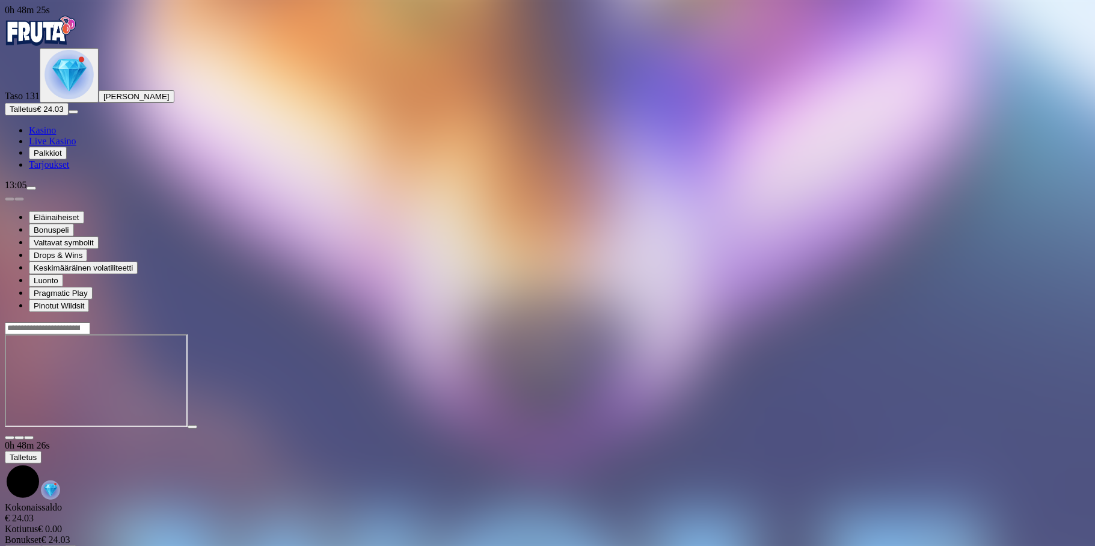
click at [14, 436] on button "button" at bounding box center [10, 438] width 10 height 4
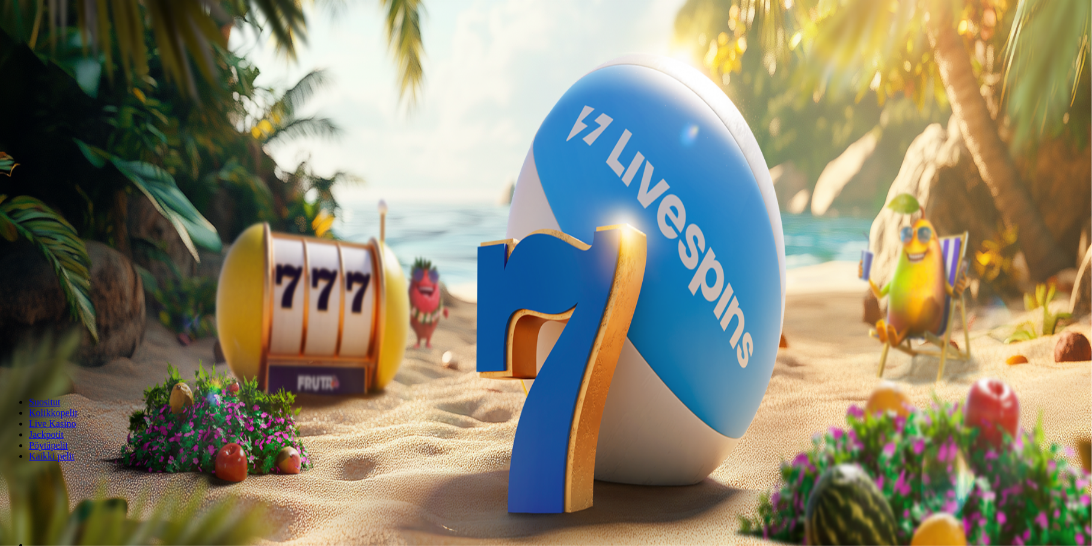
click at [31, 188] on span "menu icon" at bounding box center [31, 188] width 0 height 0
click at [56, 479] on span "Kirjaudu ulos" at bounding box center [33, 483] width 46 height 9
